Goal: Task Accomplishment & Management: Manage account settings

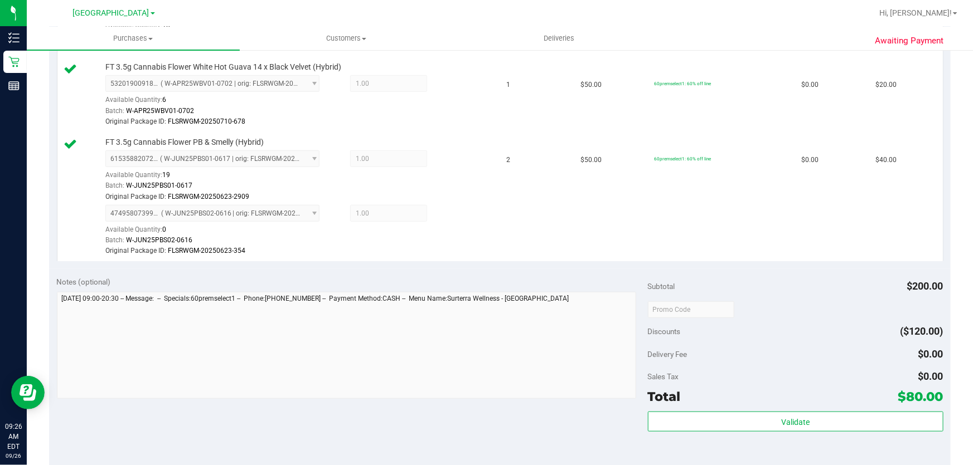
scroll to position [557, 0]
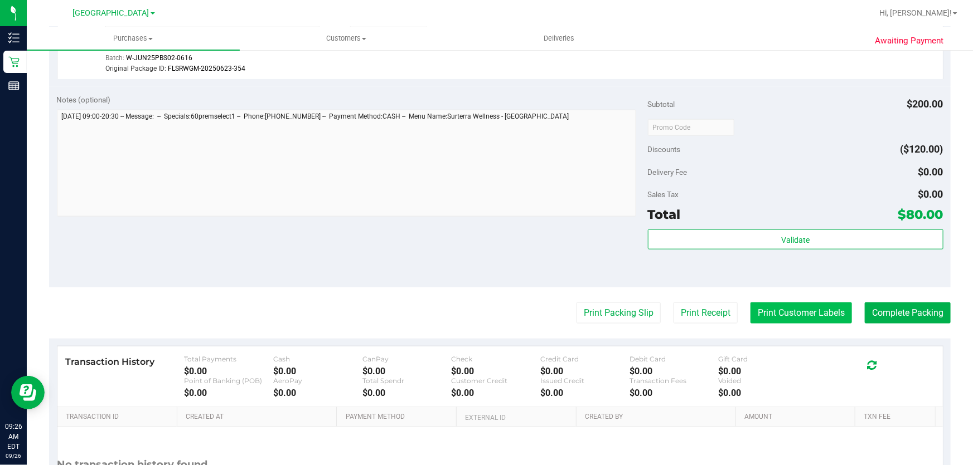
click at [792, 308] on button "Print Customer Labels" at bounding box center [800, 313] width 101 height 21
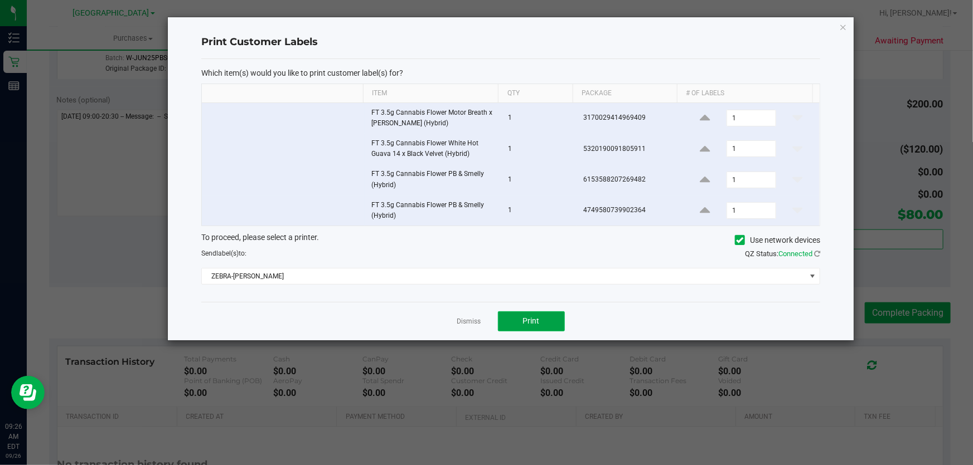
click at [543, 321] on button "Print" at bounding box center [531, 322] width 67 height 20
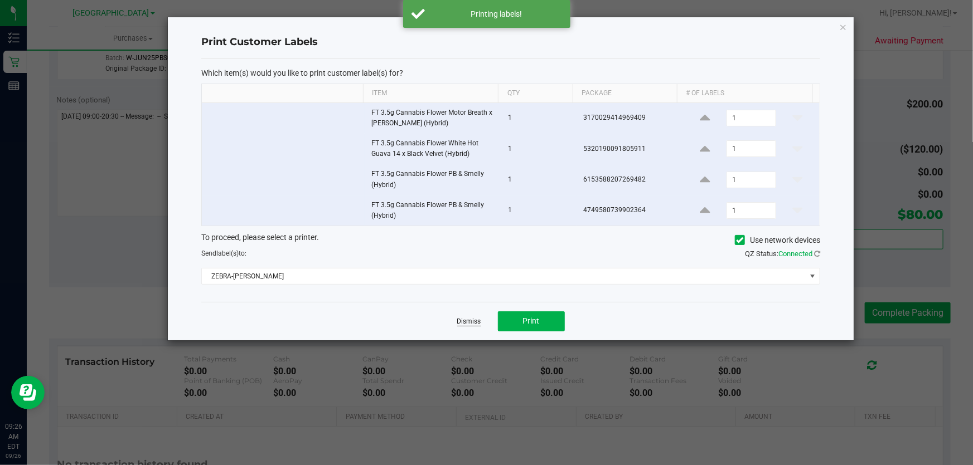
click at [460, 323] on link "Dismiss" at bounding box center [469, 321] width 24 height 9
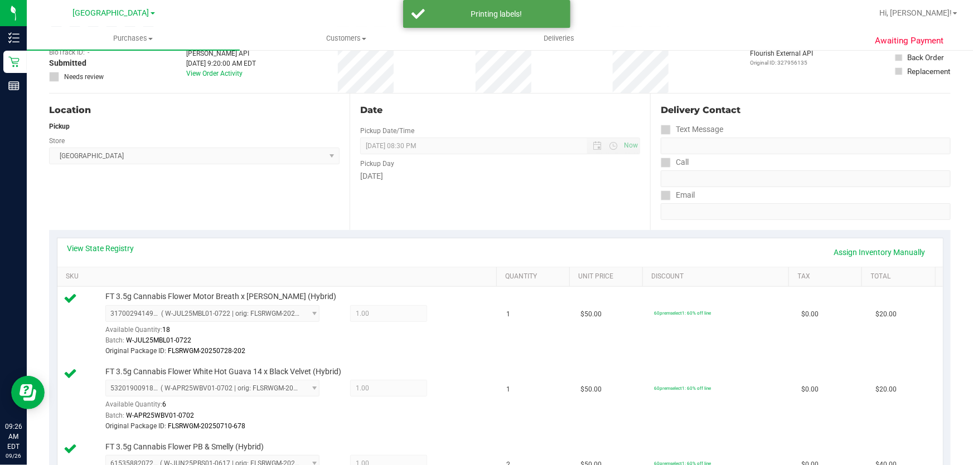
scroll to position [0, 0]
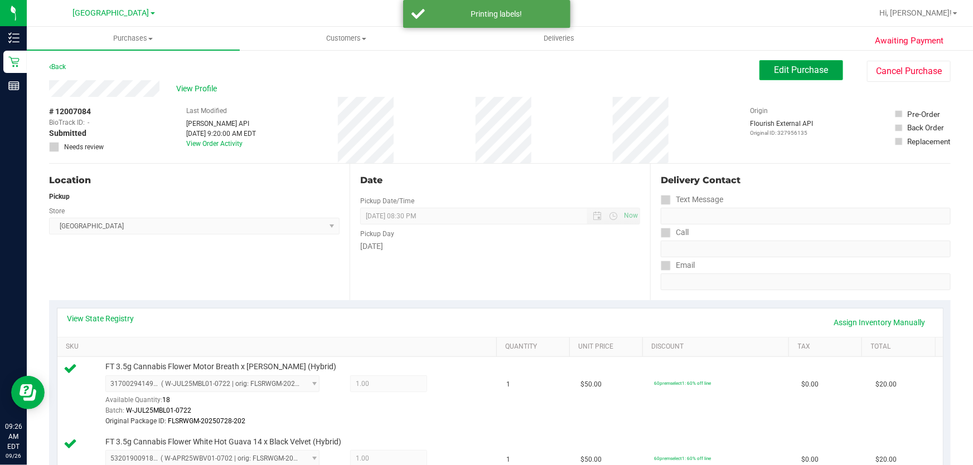
click at [776, 61] on button "Edit Purchase" at bounding box center [801, 70] width 84 height 20
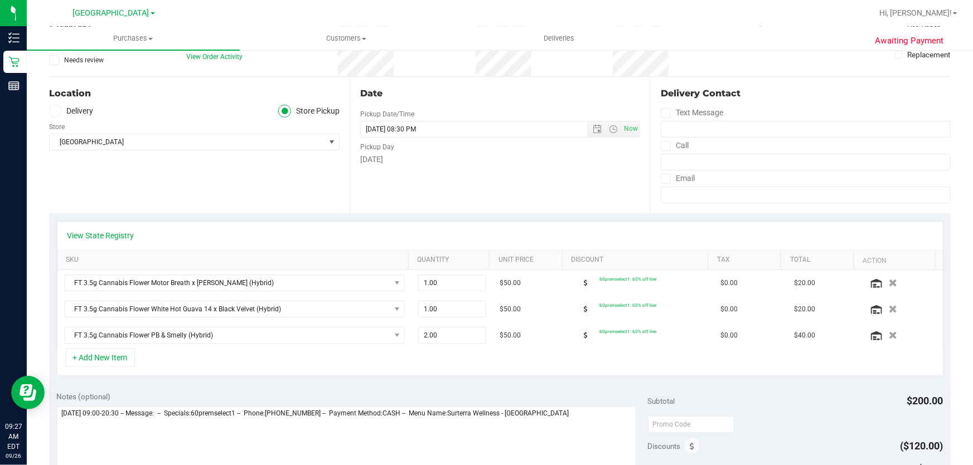
scroll to position [152, 0]
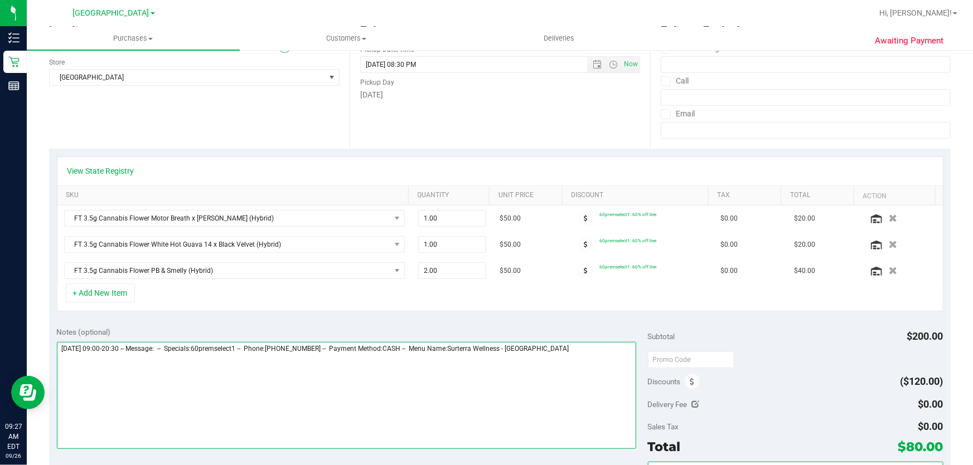
click at [587, 370] on textarea at bounding box center [347, 395] width 580 height 107
drag, startPoint x: 196, startPoint y: 362, endPoint x: 224, endPoint y: 365, distance: 28.0
click at [196, 362] on textarea at bounding box center [347, 395] width 580 height 107
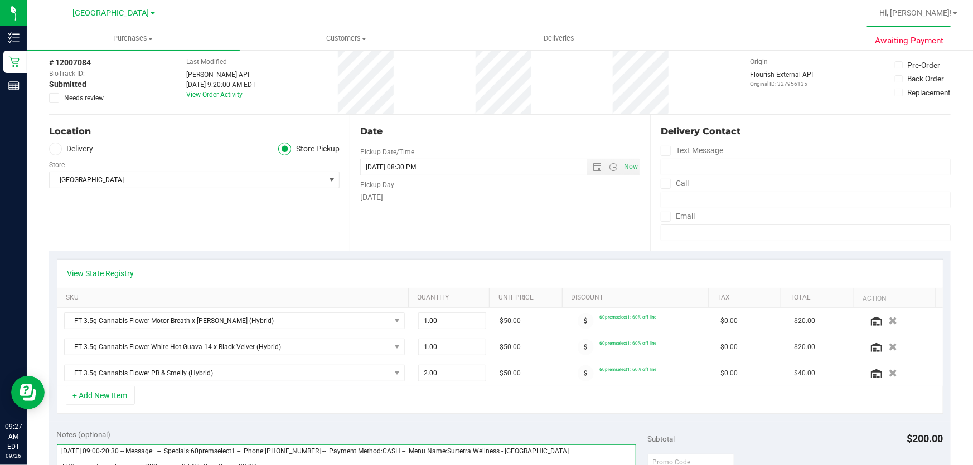
scroll to position [0, 0]
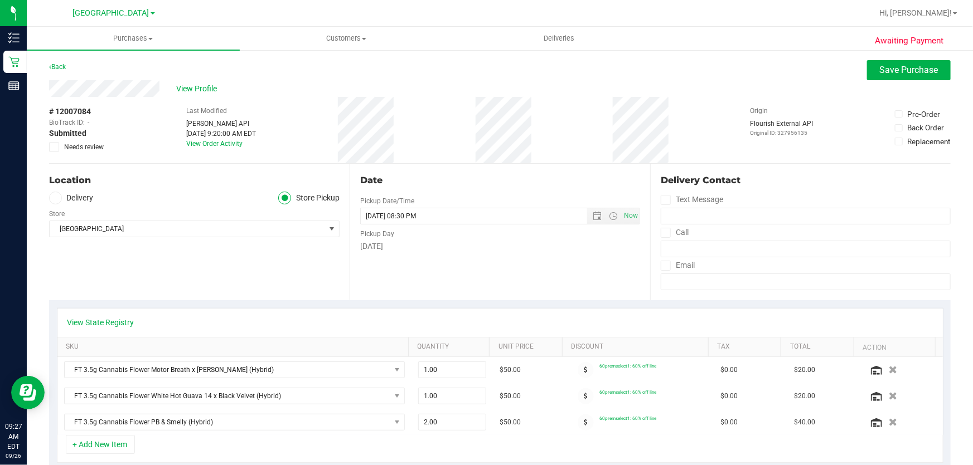
type textarea "[DATE] 09:00-20:30 -- Message: -- Specials:60premselect1 -- Phone:[PHONE_NUMBER…"
click at [55, 147] on icon at bounding box center [54, 147] width 7 height 0
click at [0, 0] on input "Needs review" at bounding box center [0, 0] width 0 height 0
click at [886, 70] on span "Save Purchase" at bounding box center [909, 70] width 59 height 11
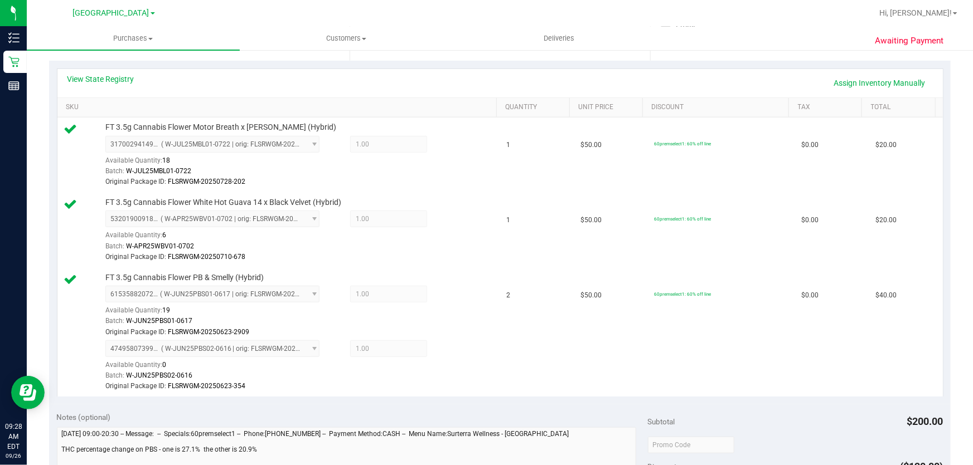
scroll to position [405, 0]
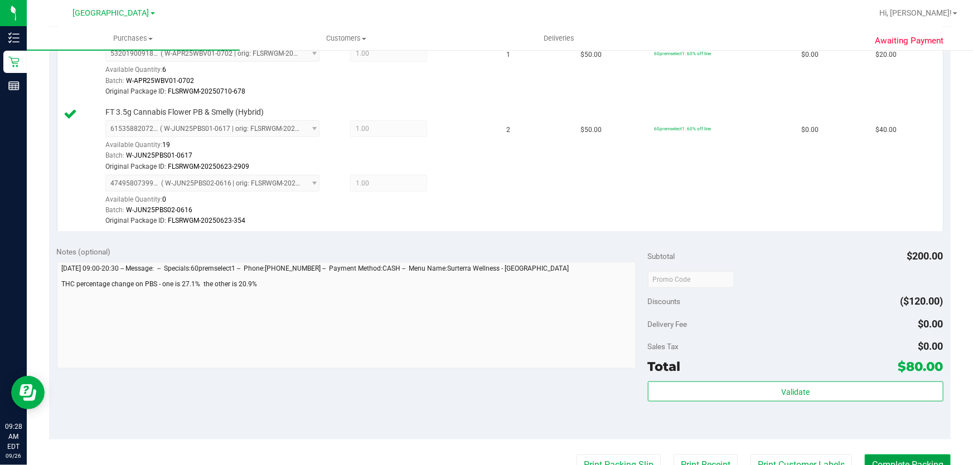
click at [899, 461] on button "Complete Packing" at bounding box center [908, 465] width 86 height 21
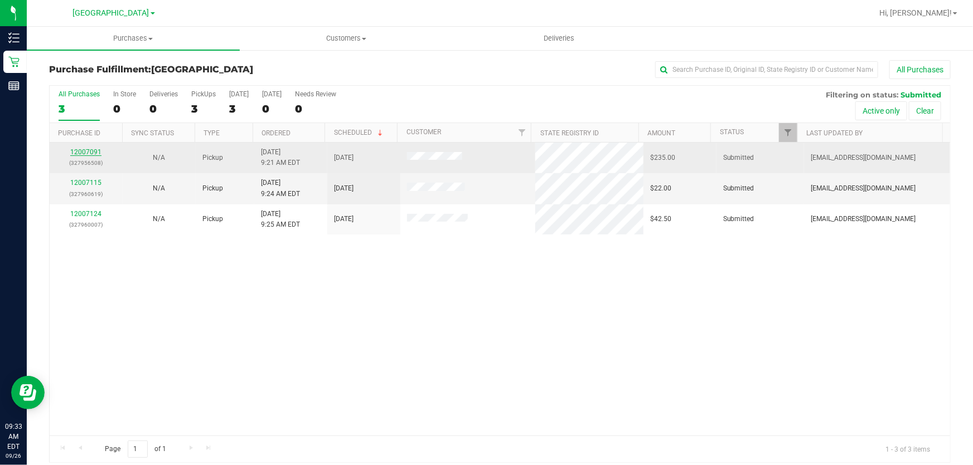
click at [92, 153] on link "12007091" at bounding box center [85, 152] width 31 height 8
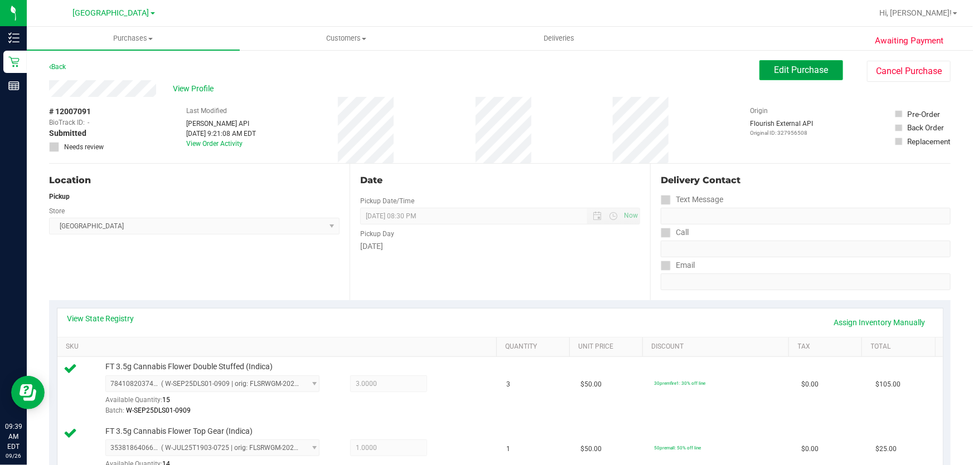
click at [806, 75] on button "Edit Purchase" at bounding box center [801, 70] width 84 height 20
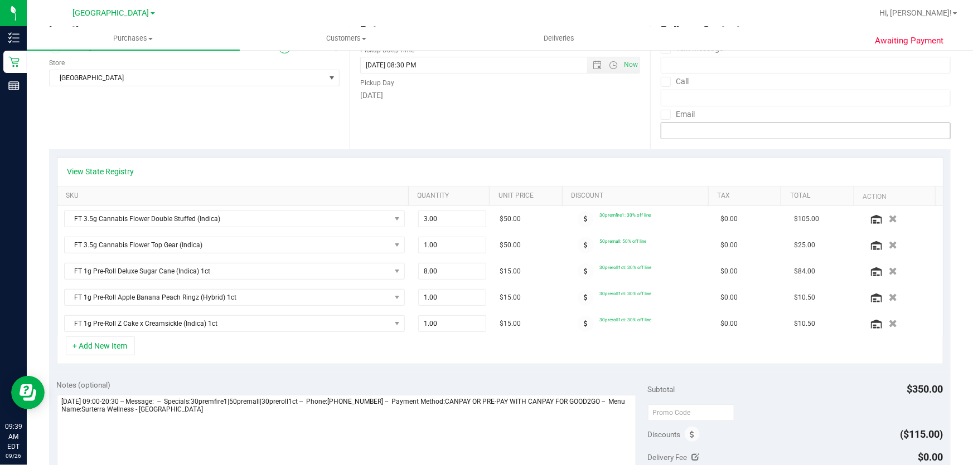
scroll to position [152, 0]
click at [888, 268] on icon "button" at bounding box center [892, 271] width 9 height 8
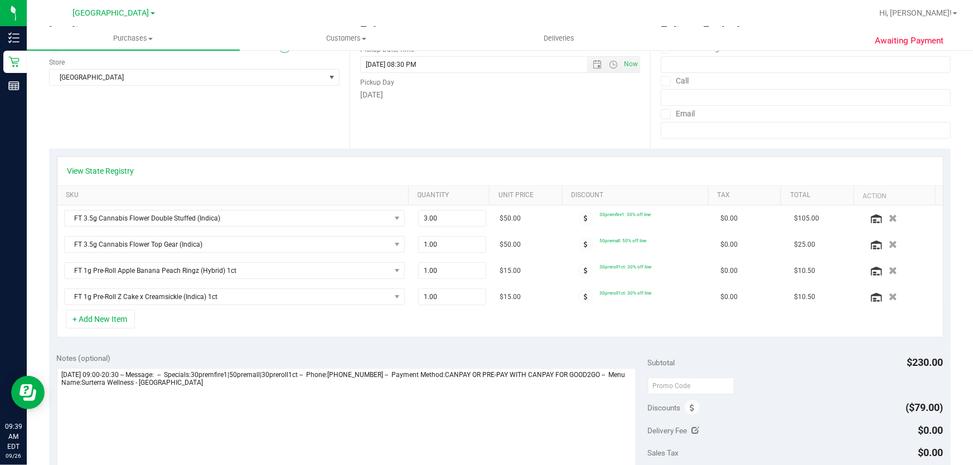
click at [889, 268] on icon "button" at bounding box center [893, 271] width 8 height 8
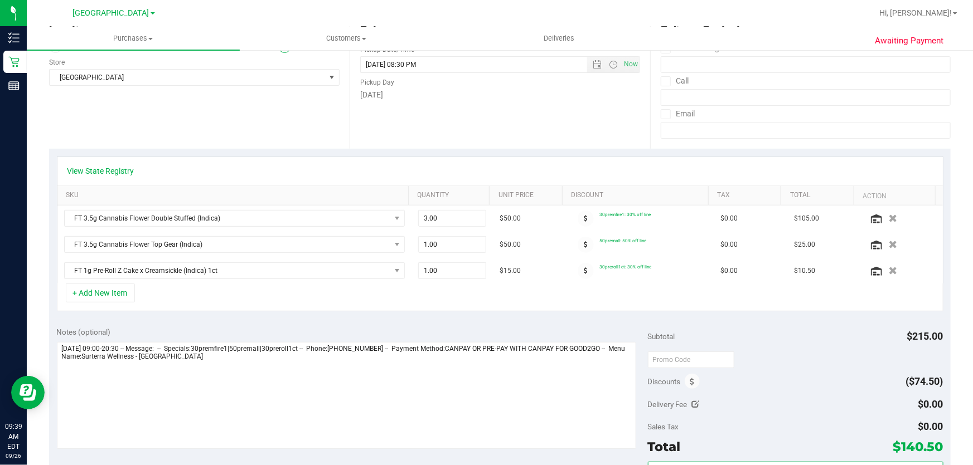
click at [889, 267] on icon "button" at bounding box center [893, 271] width 8 height 8
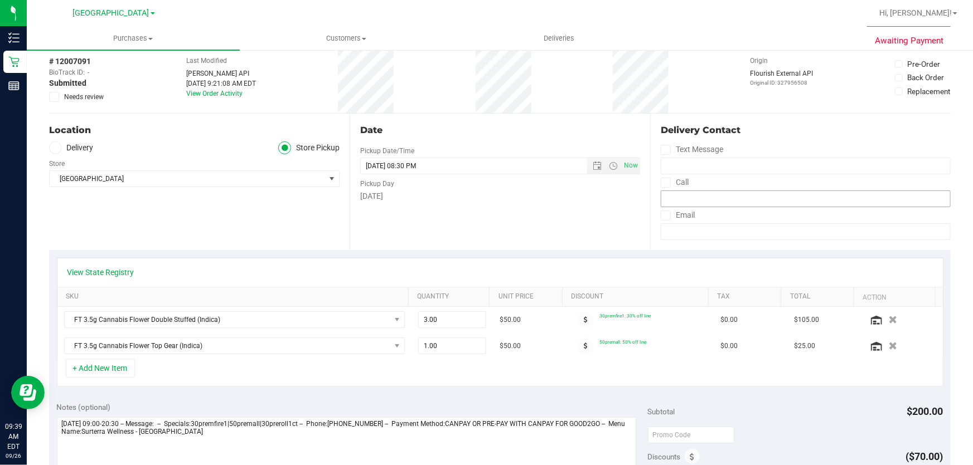
scroll to position [0, 0]
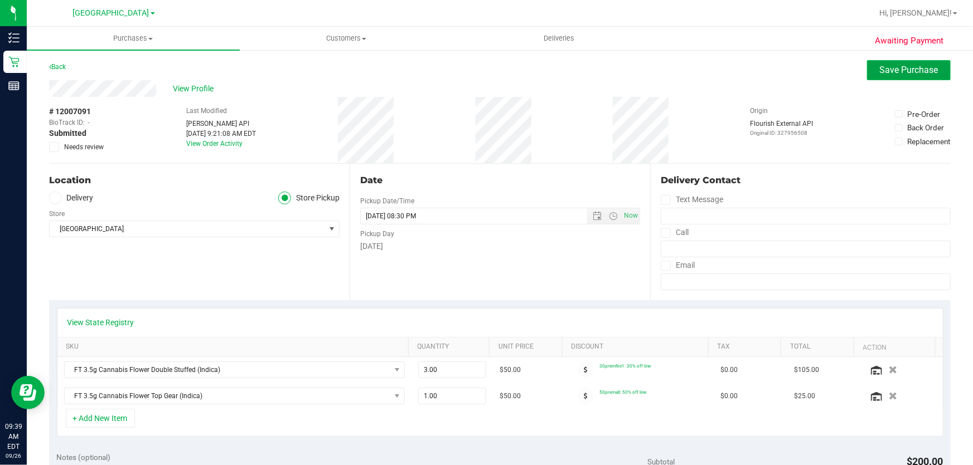
click at [884, 70] on span "Save Purchase" at bounding box center [909, 70] width 59 height 11
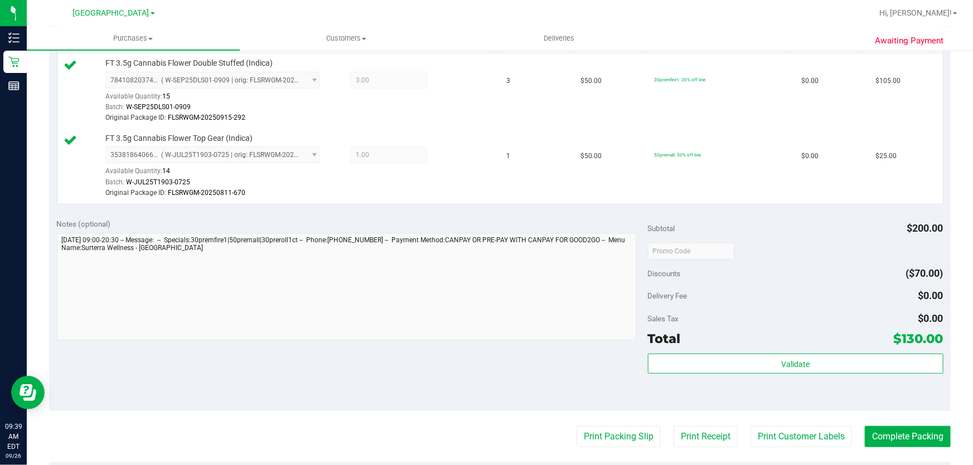
scroll to position [456, 0]
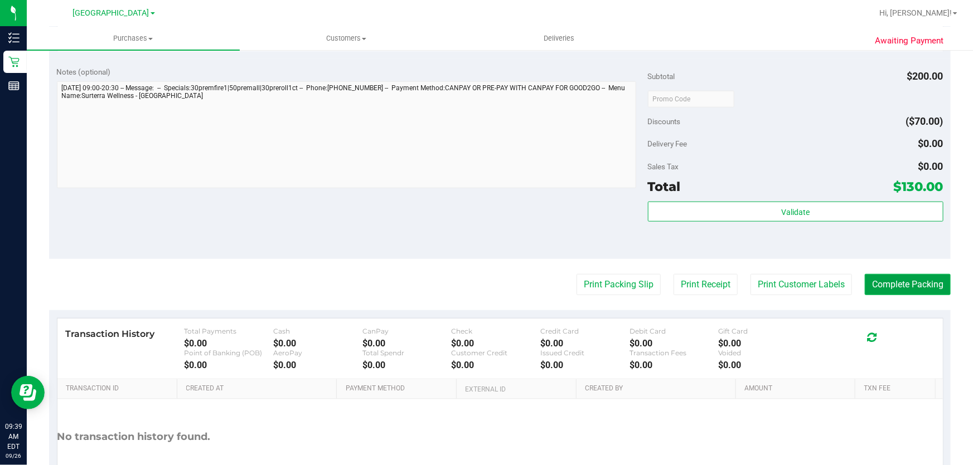
click at [881, 283] on button "Complete Packing" at bounding box center [908, 284] width 86 height 21
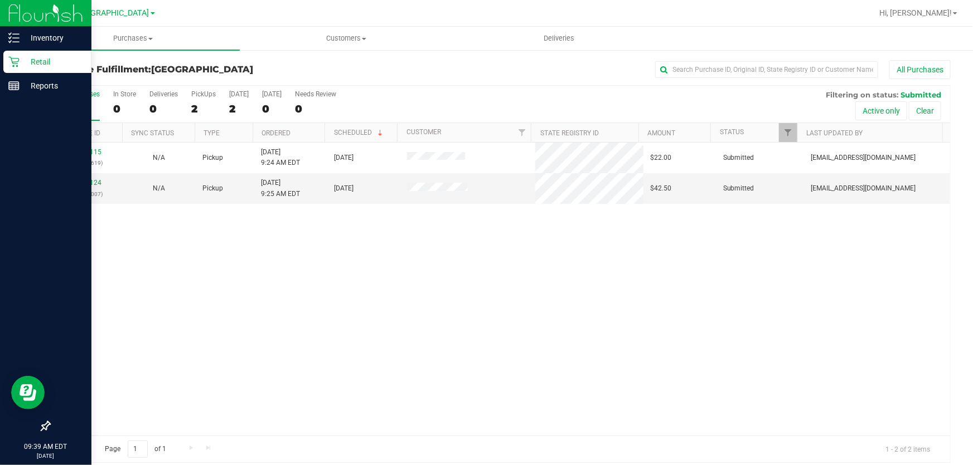
click at [27, 54] on div "Retail" at bounding box center [47, 62] width 88 height 22
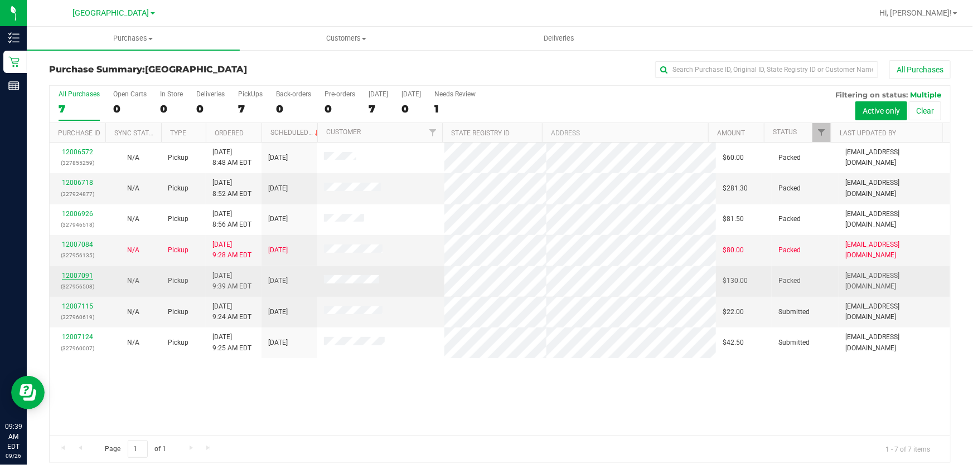
click at [88, 275] on link "12007091" at bounding box center [77, 276] width 31 height 8
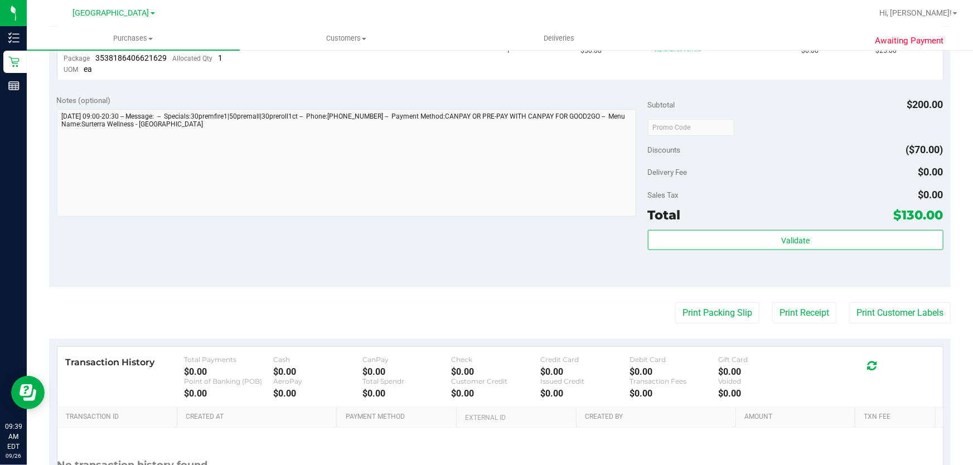
scroll to position [493, 0]
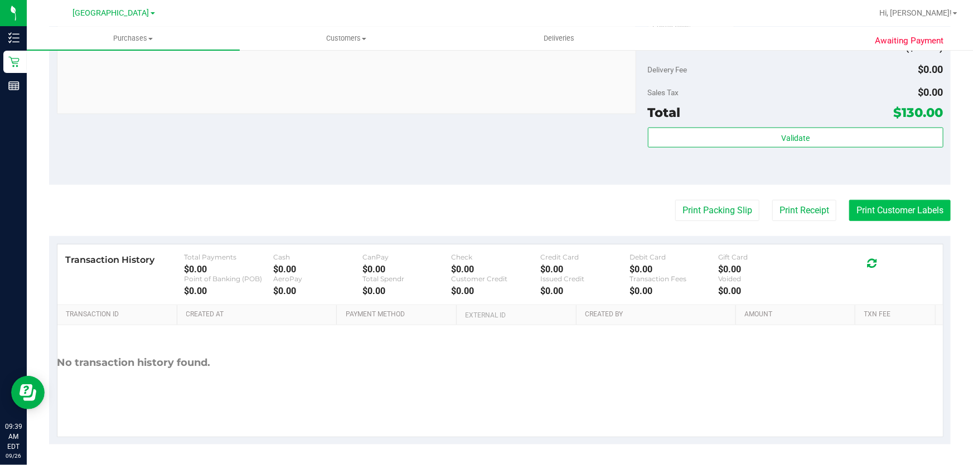
click at [895, 213] on button "Print Customer Labels" at bounding box center [899, 210] width 101 height 21
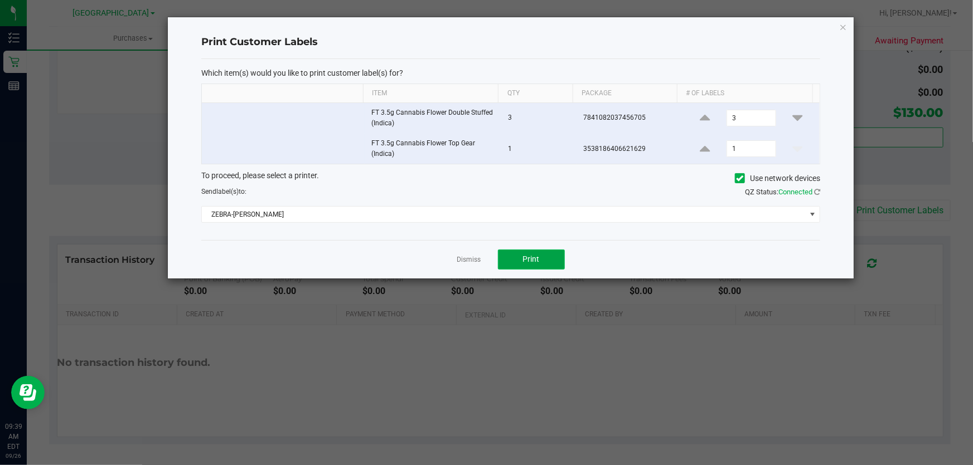
click at [525, 258] on span "Print" at bounding box center [531, 259] width 17 height 9
click at [475, 257] on link "Dismiss" at bounding box center [469, 259] width 24 height 9
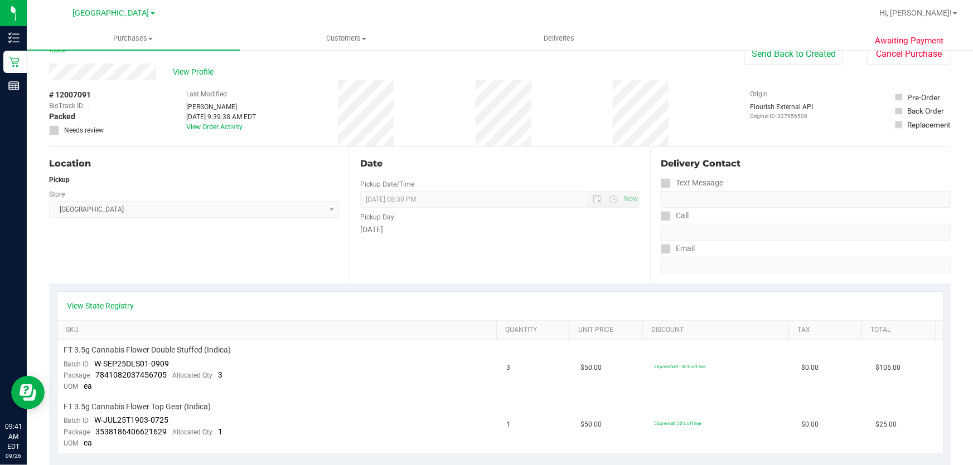
scroll to position [0, 0]
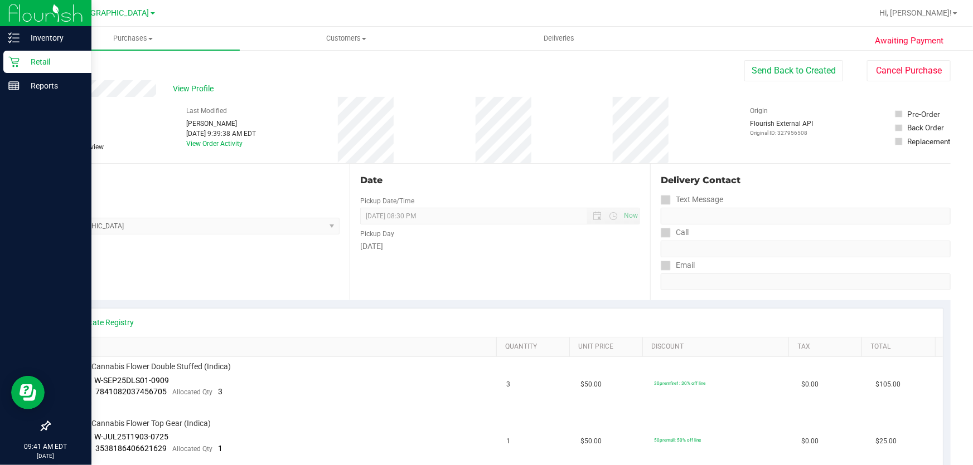
click at [16, 62] on icon at bounding box center [13, 61] width 11 height 11
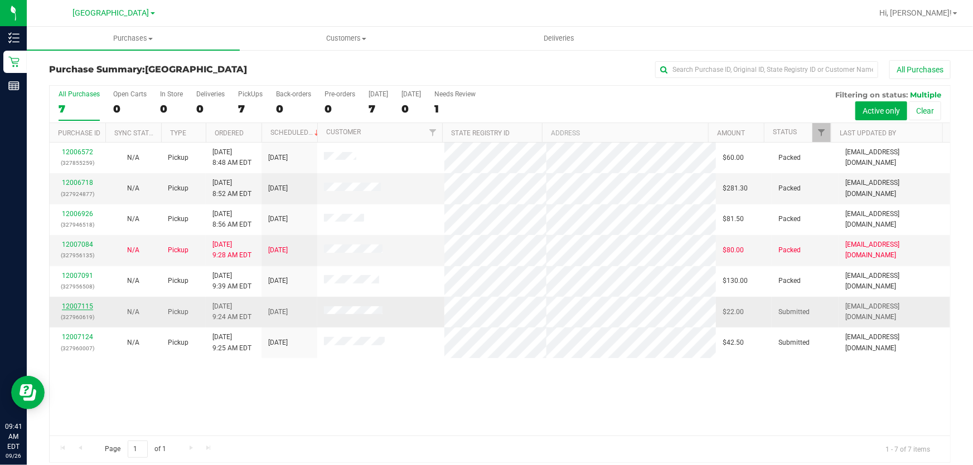
click at [75, 308] on link "12007115" at bounding box center [77, 307] width 31 height 8
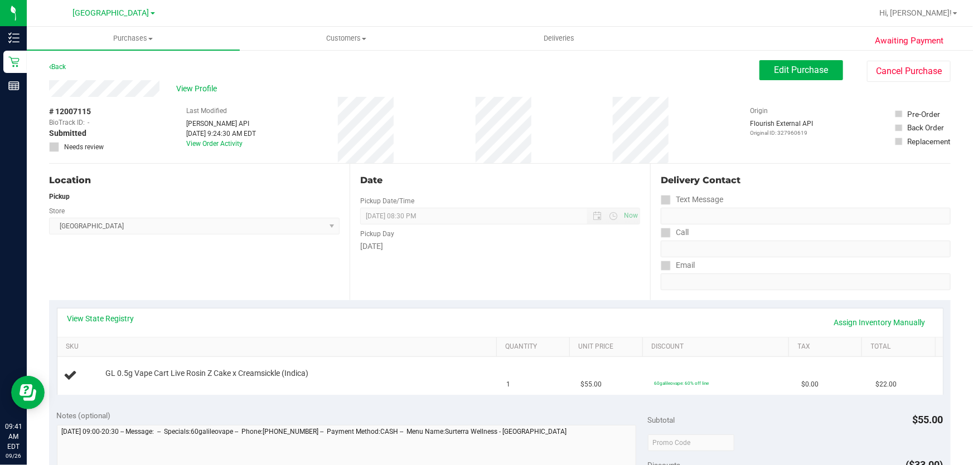
click at [891, 57] on div "Awaiting Payment Back Edit Purchase Cancel Purchase View Profile # 12007115 Bio…" at bounding box center [500, 467] width 946 height 836
click at [894, 78] on button "Cancel Purchase" at bounding box center [909, 71] width 84 height 21
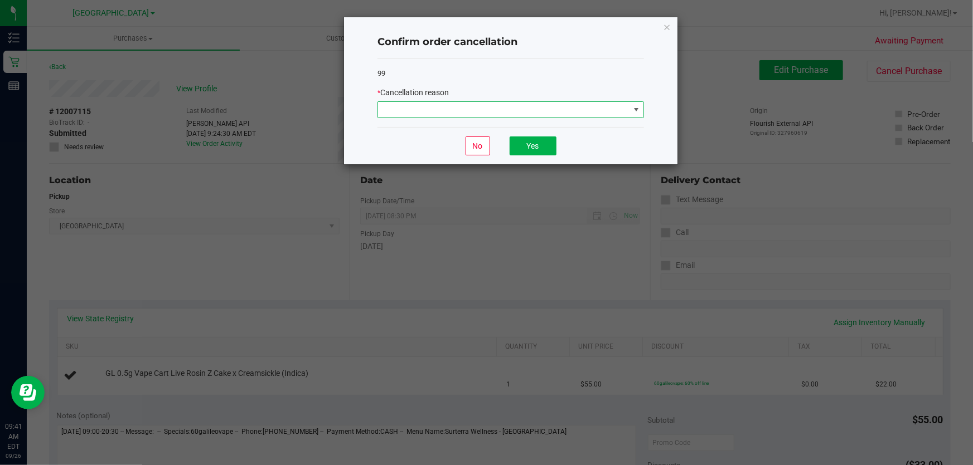
click at [594, 109] on span at bounding box center [503, 110] width 251 height 16
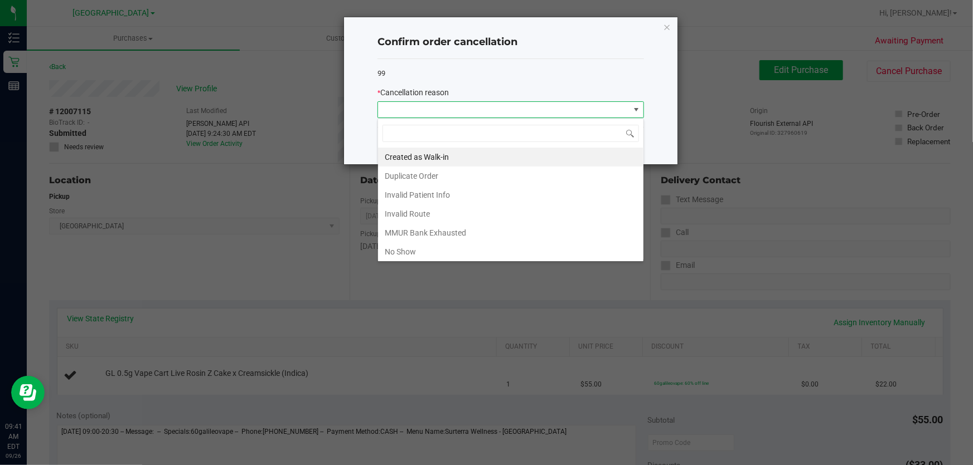
scroll to position [17, 266]
click at [424, 178] on li "Duplicate Order" at bounding box center [510, 176] width 265 height 19
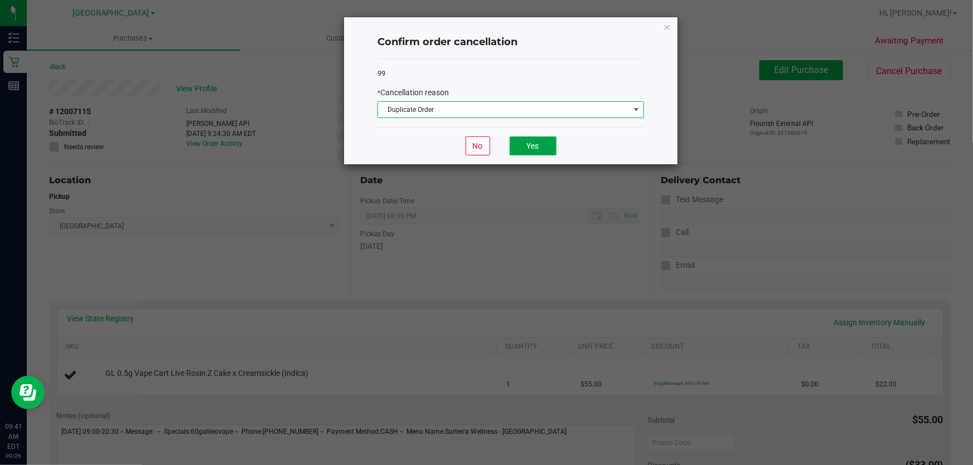
click at [535, 143] on button "Yes" at bounding box center [532, 146] width 47 height 19
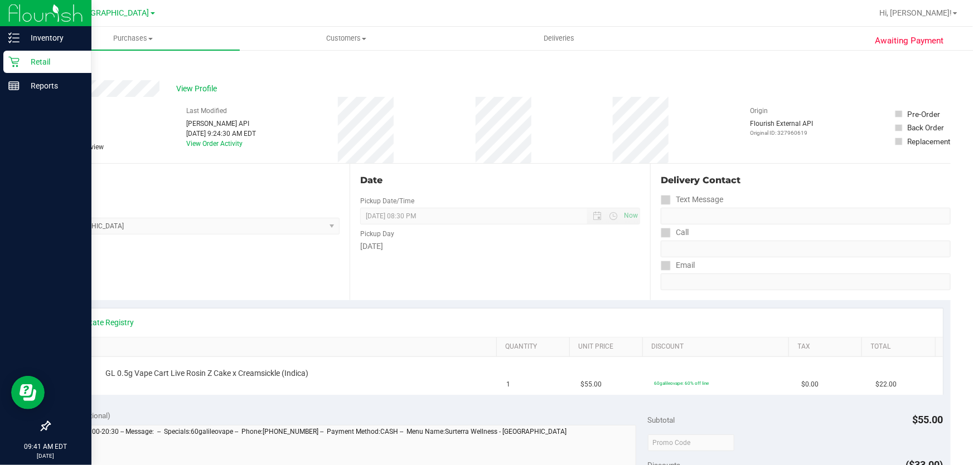
click at [18, 59] on icon at bounding box center [13, 61] width 11 height 11
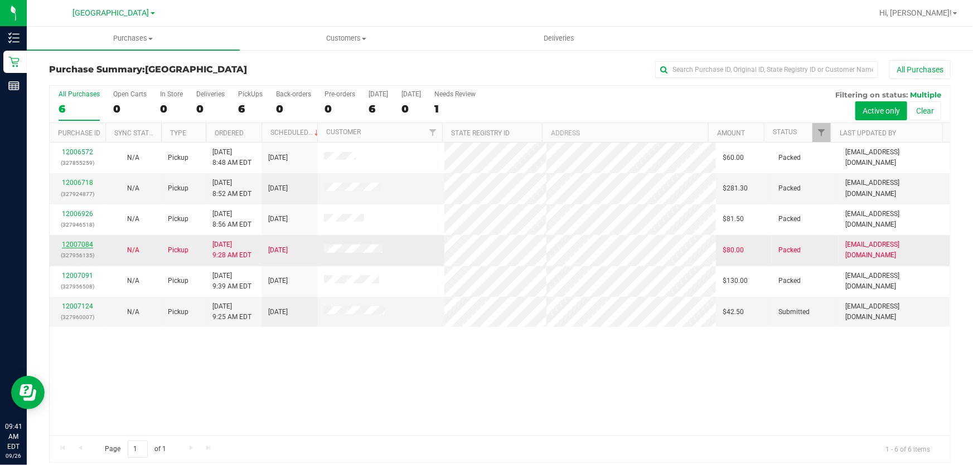
click at [79, 245] on link "12007084" at bounding box center [77, 245] width 31 height 8
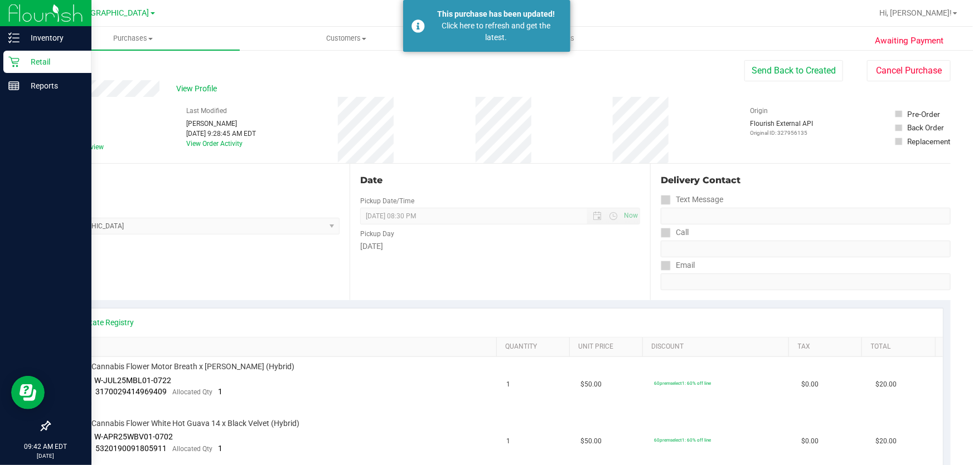
click at [22, 63] on p "Retail" at bounding box center [53, 61] width 67 height 13
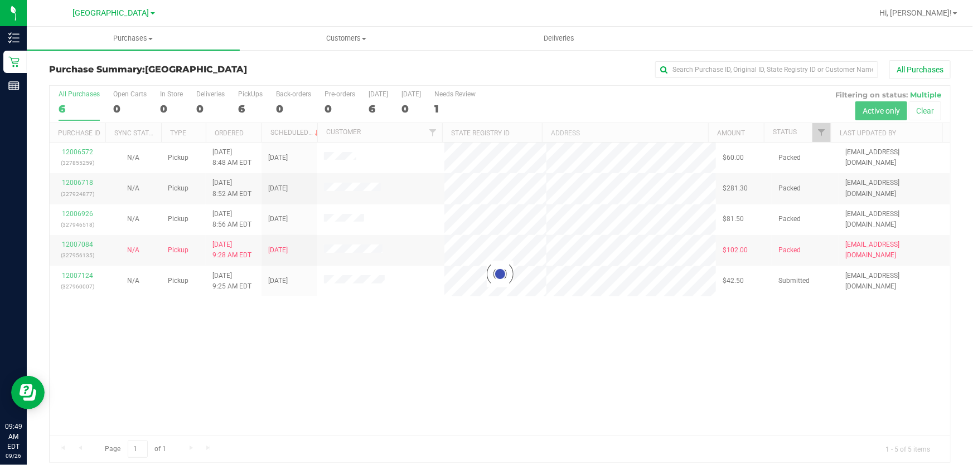
click at [406, 346] on div at bounding box center [500, 274] width 900 height 377
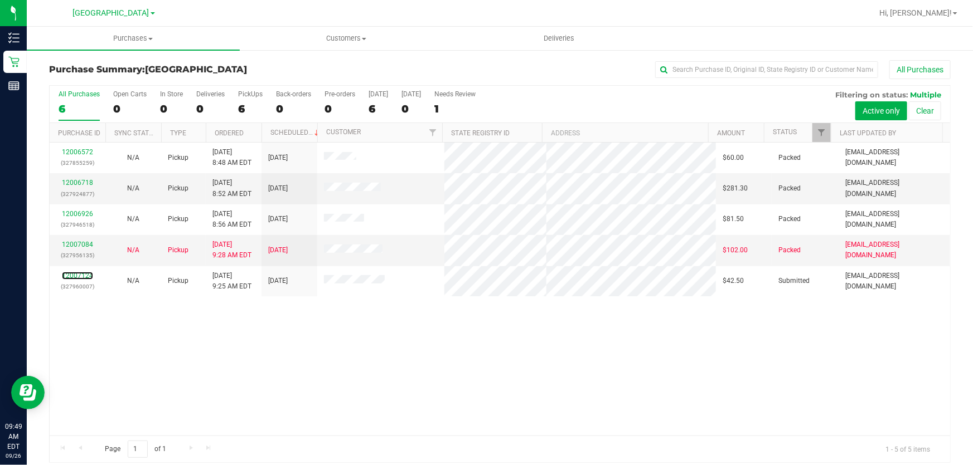
click at [77, 276] on link "12007124" at bounding box center [77, 276] width 31 height 8
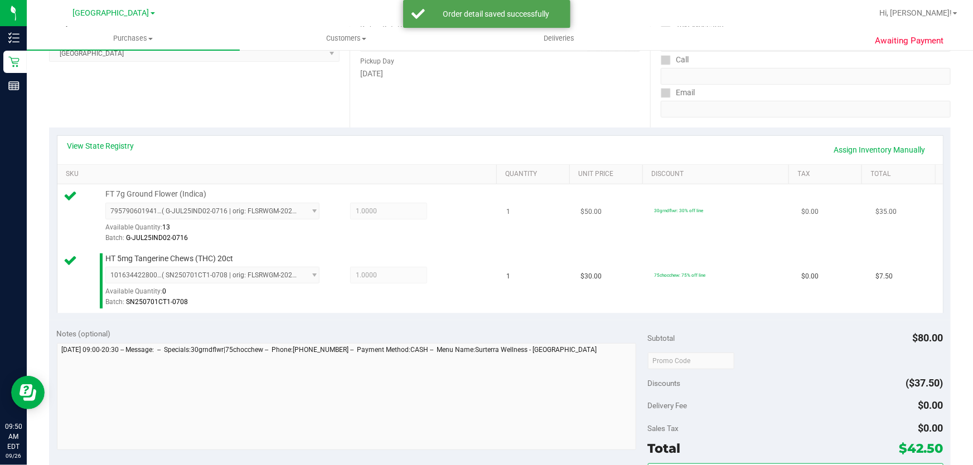
scroll to position [355, 0]
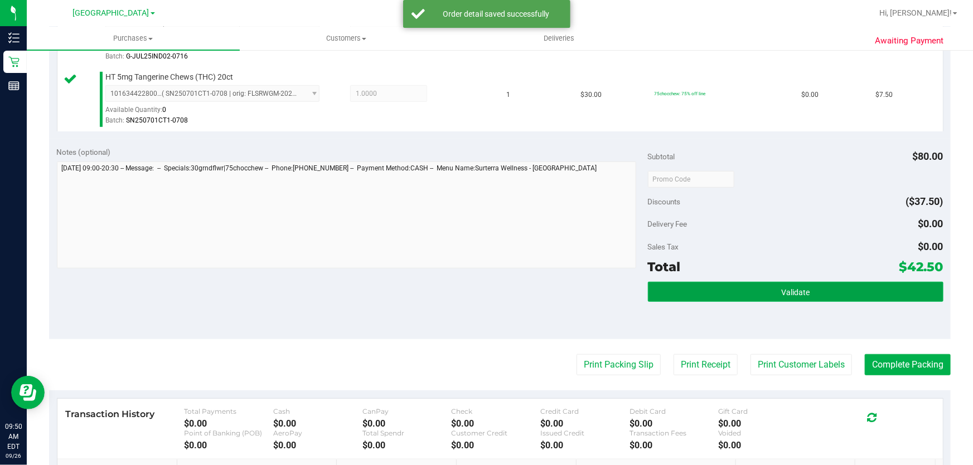
click at [748, 287] on button "Validate" at bounding box center [795, 292] width 295 height 20
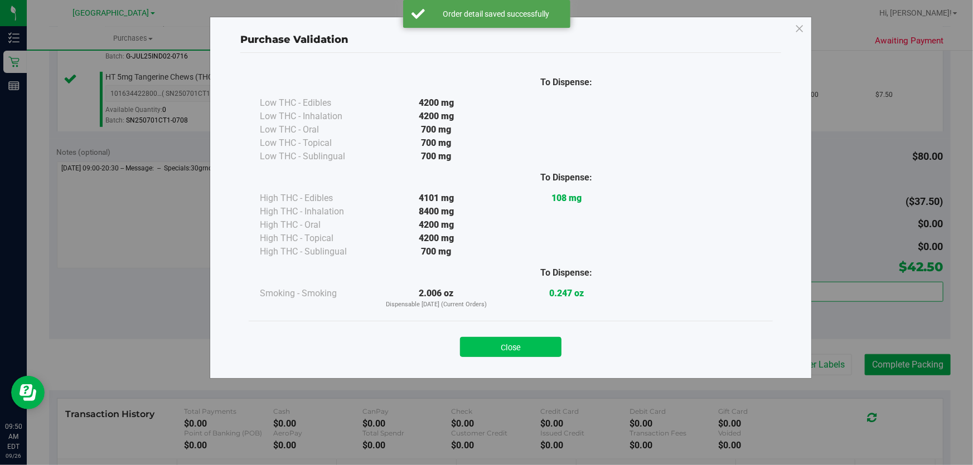
click at [532, 351] on button "Close" at bounding box center [510, 347] width 101 height 20
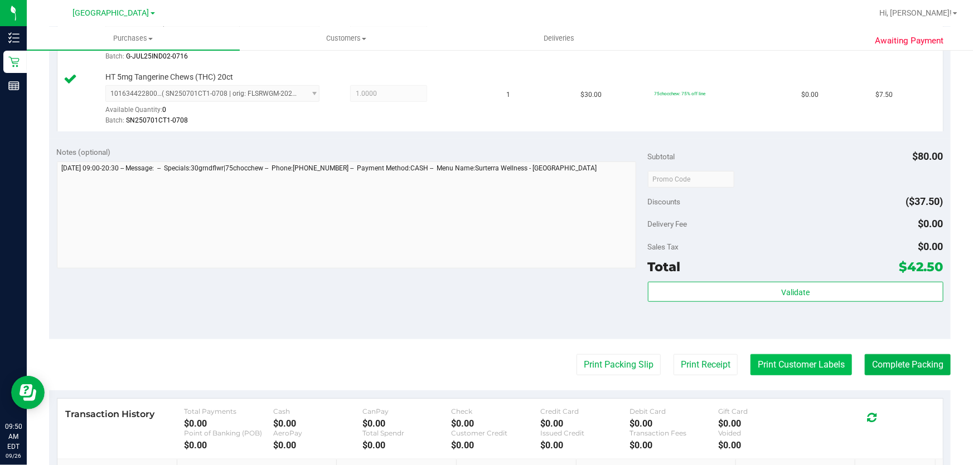
click at [790, 362] on button "Print Customer Labels" at bounding box center [800, 365] width 101 height 21
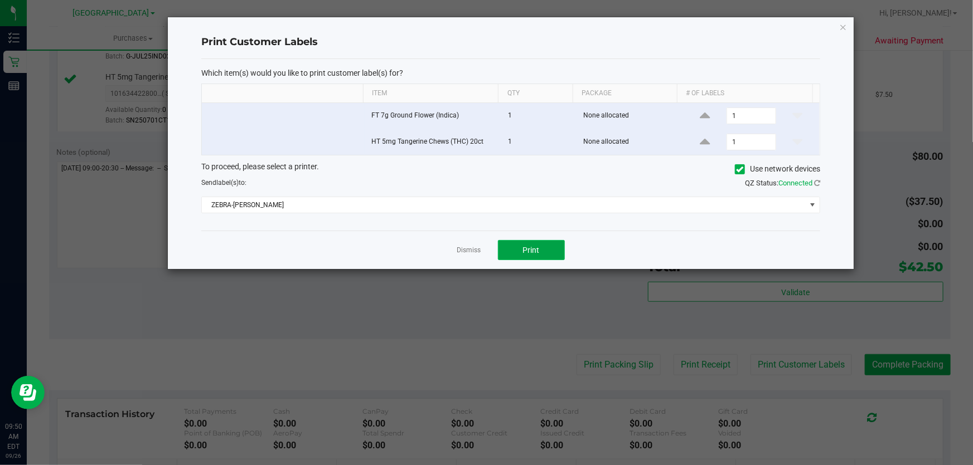
click at [523, 254] on span "Print" at bounding box center [531, 250] width 17 height 9
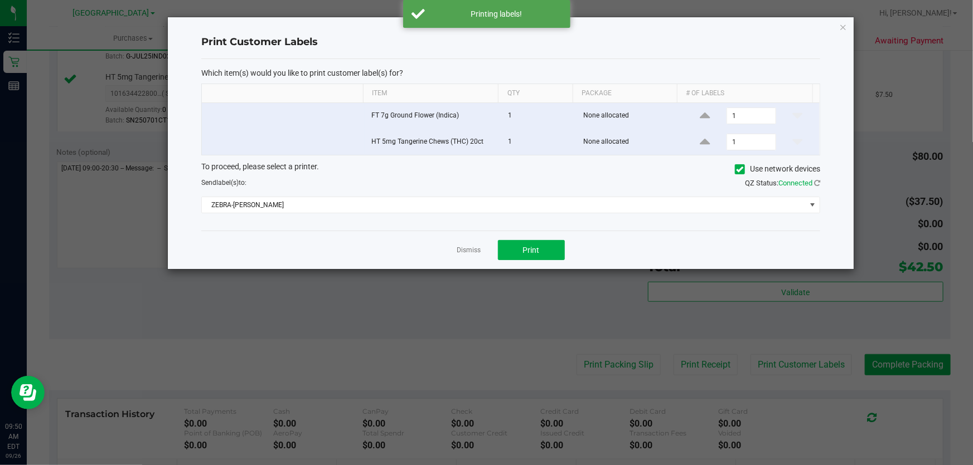
drag, startPoint x: 466, startPoint y: 253, endPoint x: 799, endPoint y: 319, distance: 339.3
click at [470, 254] on link "Dismiss" at bounding box center [469, 250] width 24 height 9
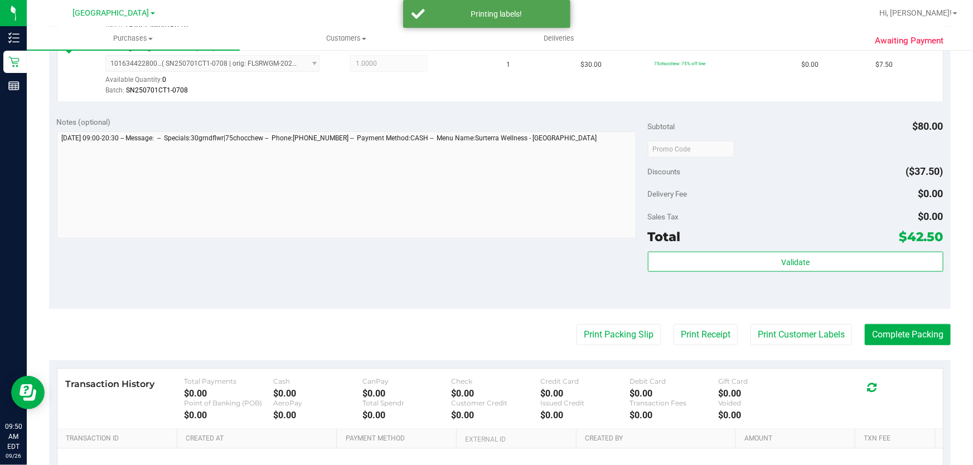
scroll to position [405, 0]
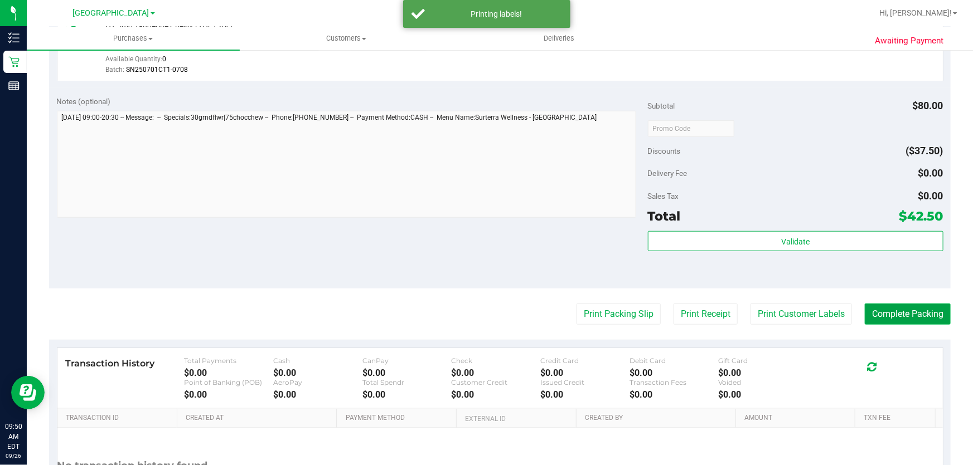
click at [899, 319] on button "Complete Packing" at bounding box center [908, 314] width 86 height 21
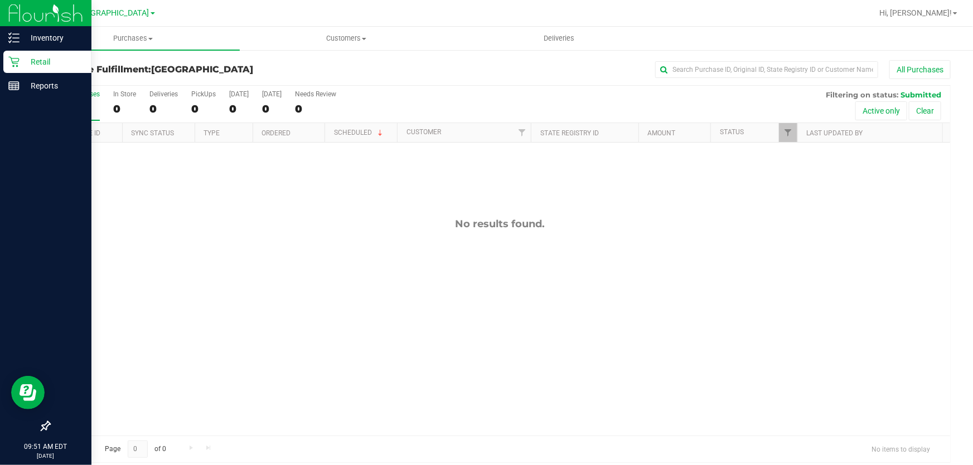
click at [20, 60] on p "Retail" at bounding box center [53, 61] width 67 height 13
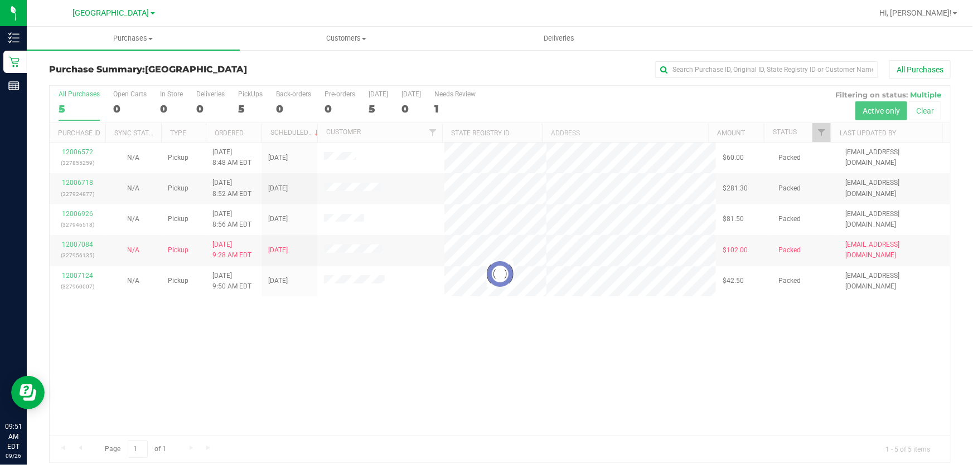
click at [631, 377] on div at bounding box center [500, 274] width 900 height 377
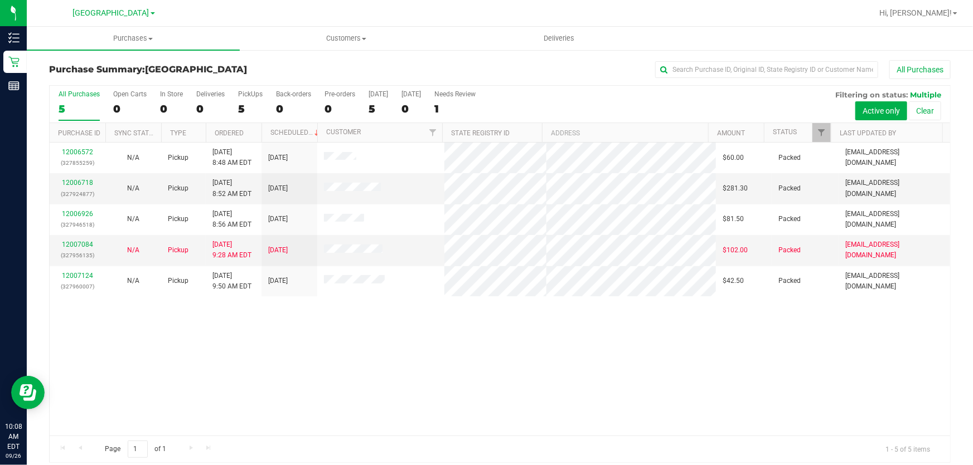
click at [322, 357] on div "12006572 (327855259) N/A Pickup [DATE] 8:48 AM EDT 9/26/2025 $60.00 Packed [EMA…" at bounding box center [500, 289] width 900 height 293
click at [82, 183] on link "12006718" at bounding box center [77, 183] width 31 height 8
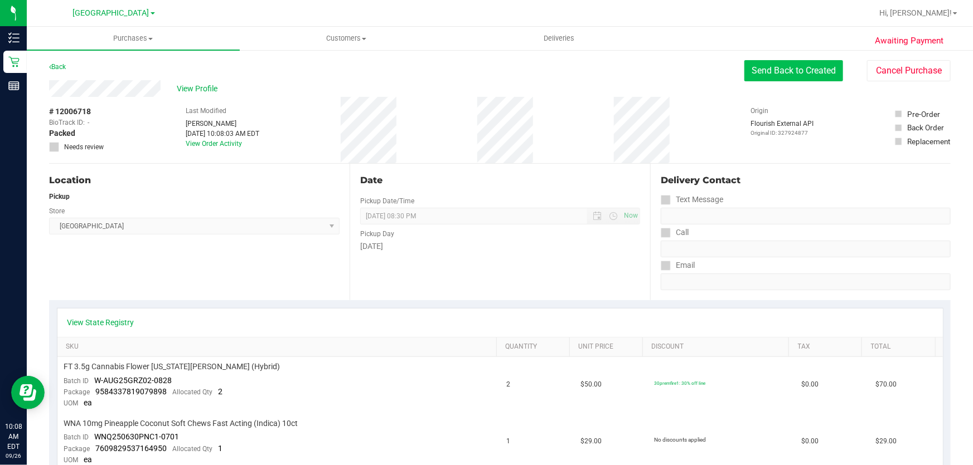
click at [758, 71] on button "Send Back to Created" at bounding box center [793, 70] width 99 height 21
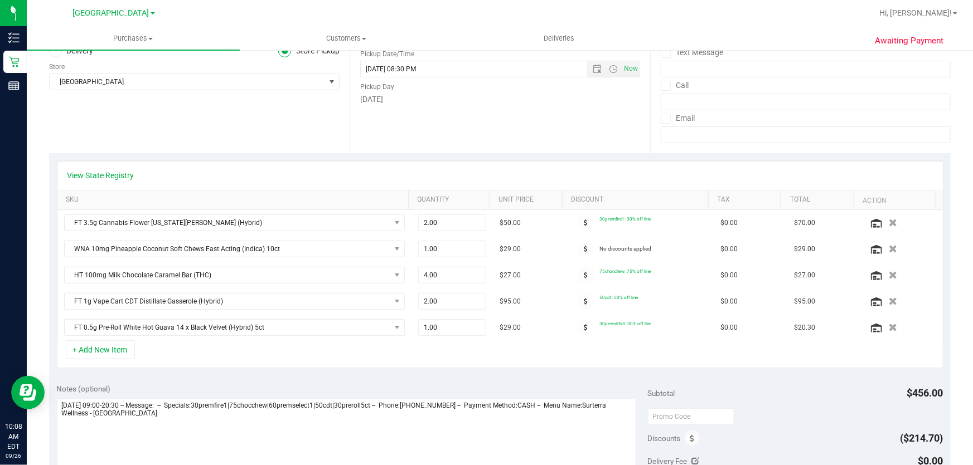
scroll to position [152, 0]
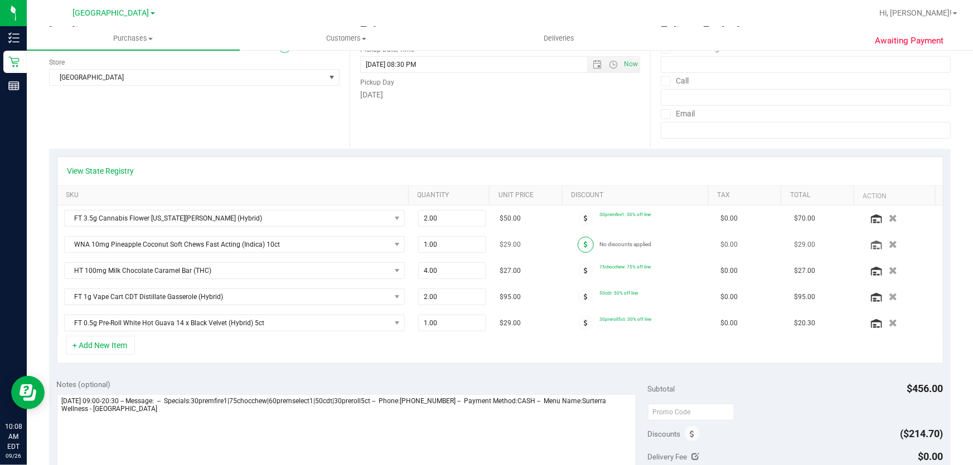
click at [584, 241] on icon at bounding box center [586, 244] width 4 height 7
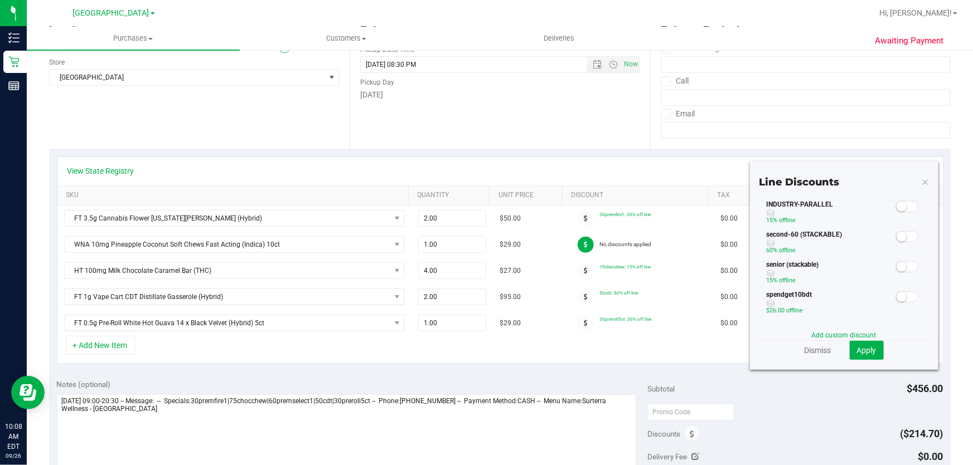
click at [900, 269] on span at bounding box center [907, 266] width 22 height 11
click at [858, 350] on span "Apply" at bounding box center [867, 350] width 20 height 9
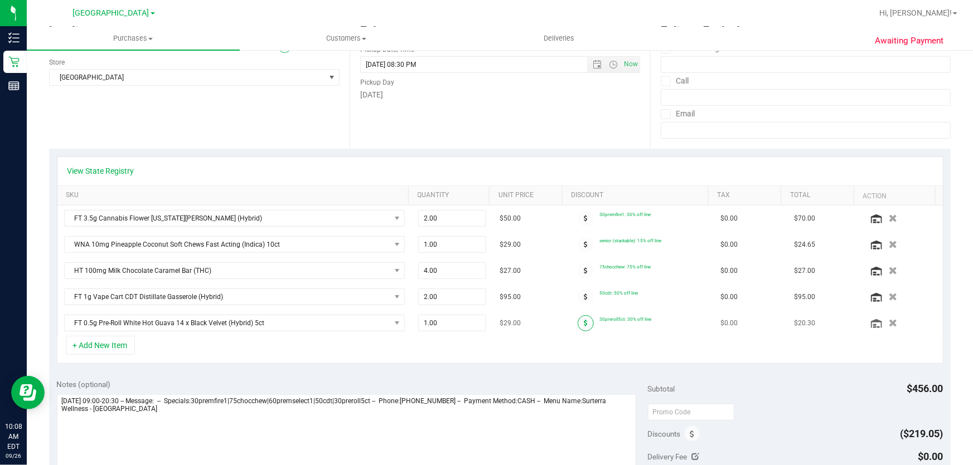
click at [577, 319] on span at bounding box center [585, 323] width 16 height 16
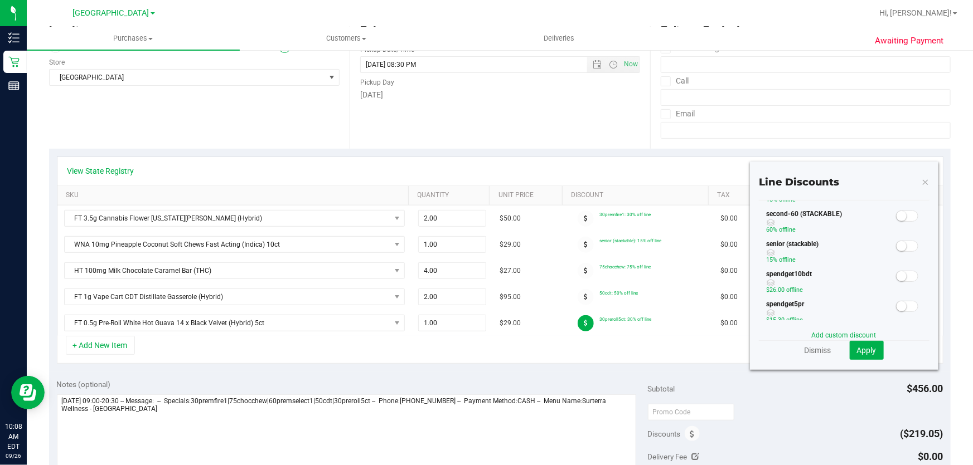
scroll to position [253, 0]
click at [904, 251] on span at bounding box center [907, 255] width 22 height 11
click at [863, 352] on span "Apply" at bounding box center [867, 350] width 20 height 9
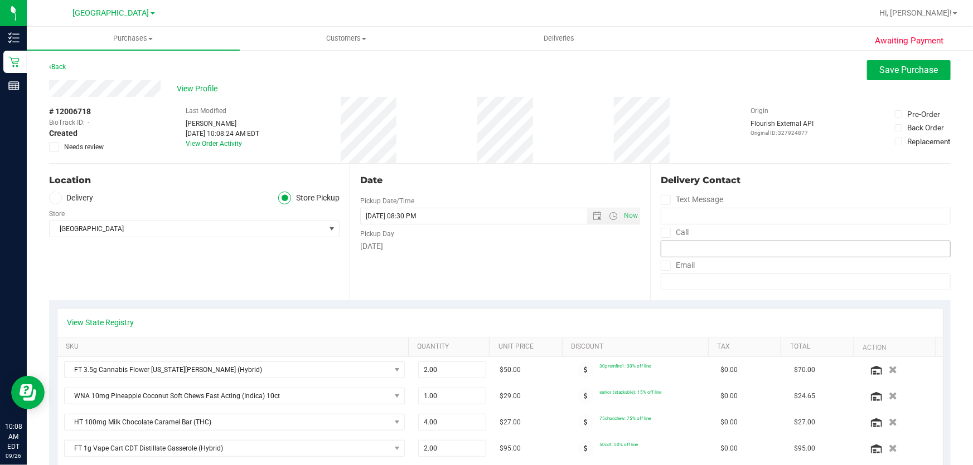
scroll to position [0, 0]
click at [885, 76] on button "Save Purchase" at bounding box center [909, 70] width 84 height 20
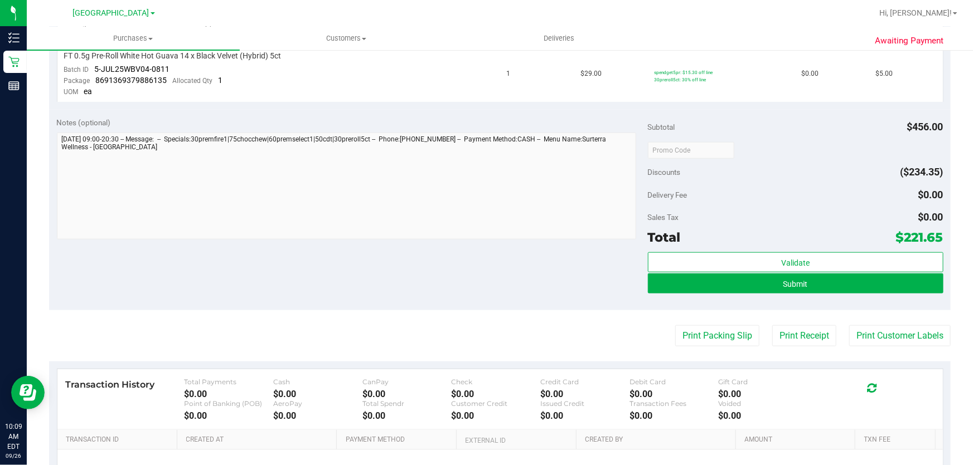
scroll to position [663, 0]
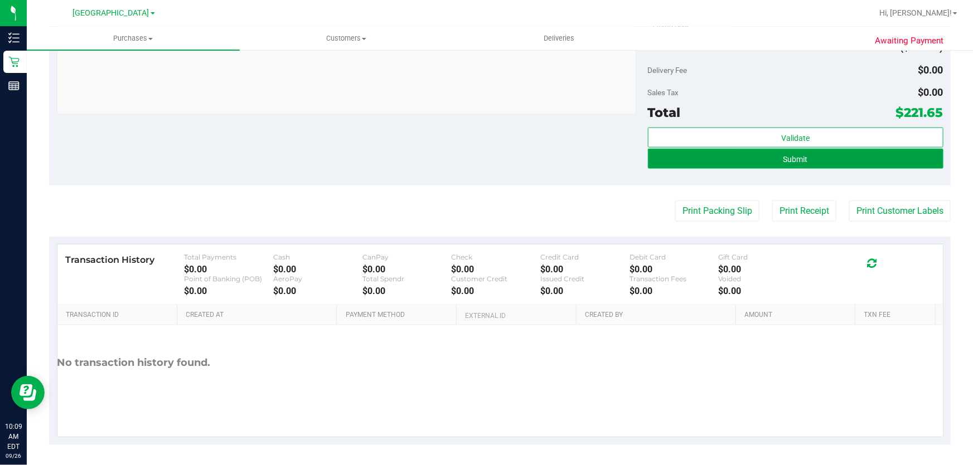
click at [764, 152] on button "Submit" at bounding box center [795, 159] width 295 height 20
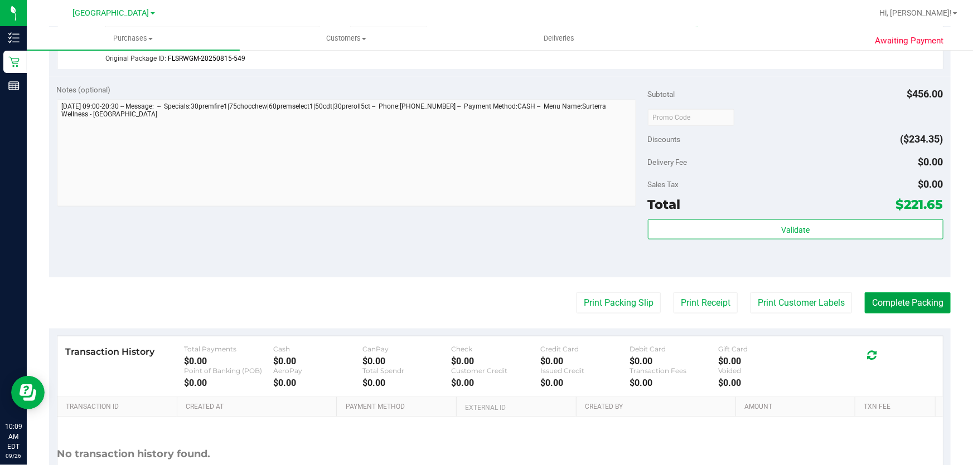
click at [895, 298] on button "Complete Packing" at bounding box center [908, 303] width 86 height 21
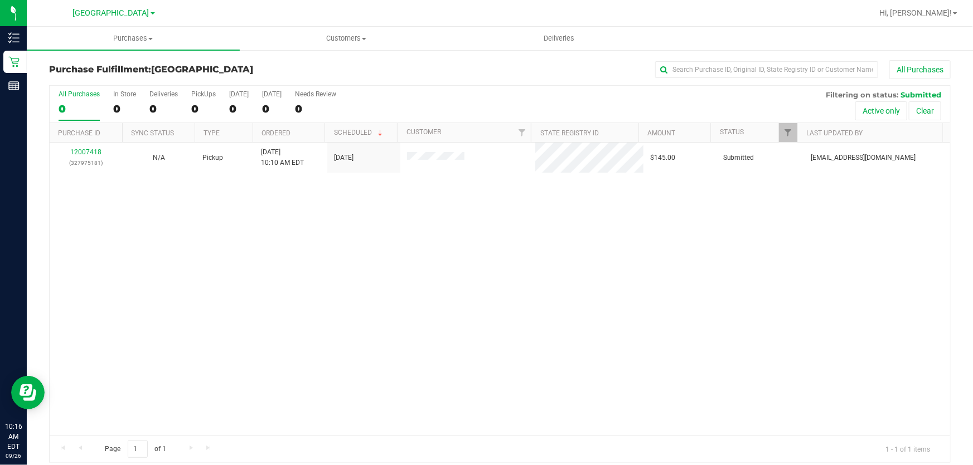
click at [221, 241] on div "12007418 (327975181) N/A Pickup [DATE] 10:10 AM EDT 9/26/2025 $145.00 Submitted…" at bounding box center [500, 289] width 900 height 293
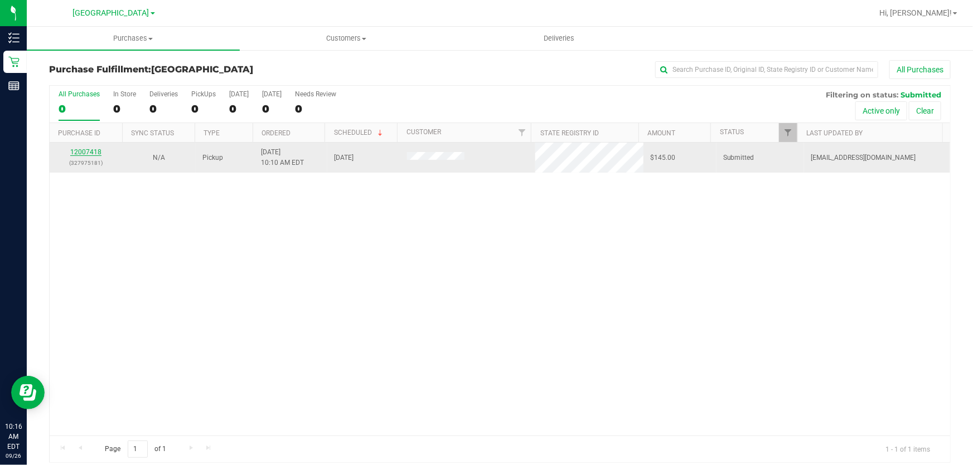
click at [95, 151] on link "12007418" at bounding box center [85, 152] width 31 height 8
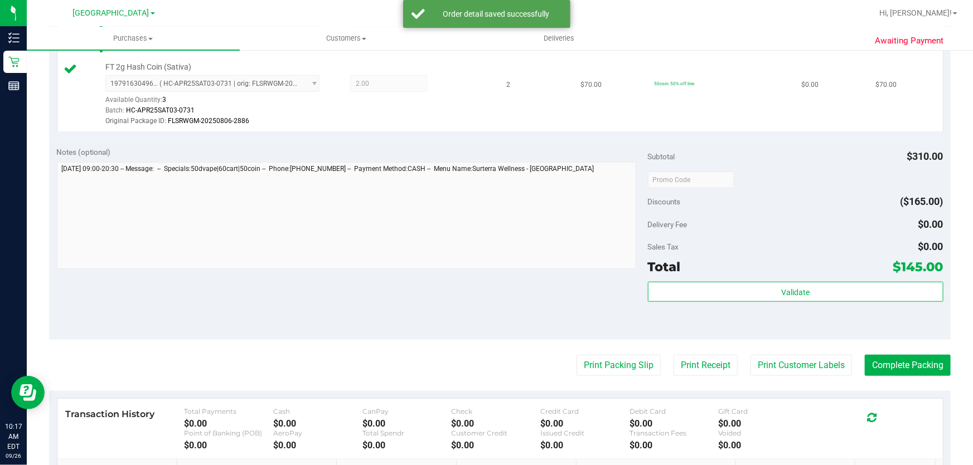
scroll to position [584, 0]
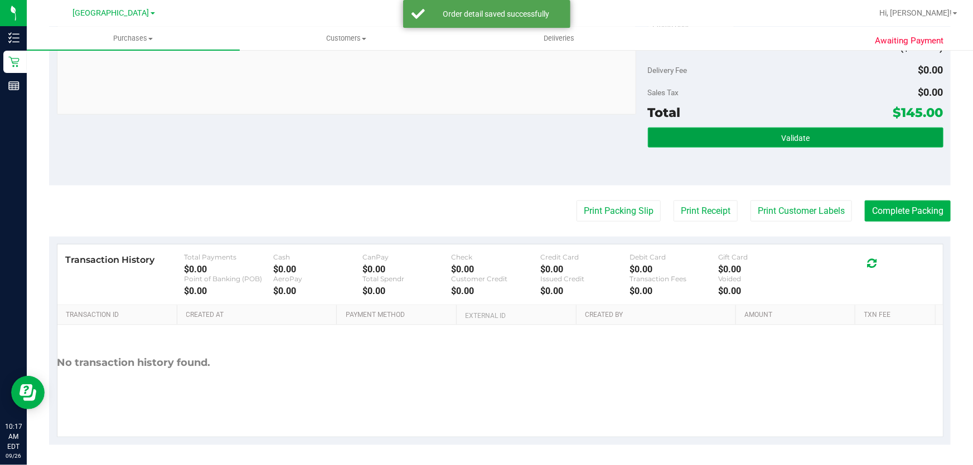
click at [716, 140] on button "Validate" at bounding box center [795, 138] width 295 height 20
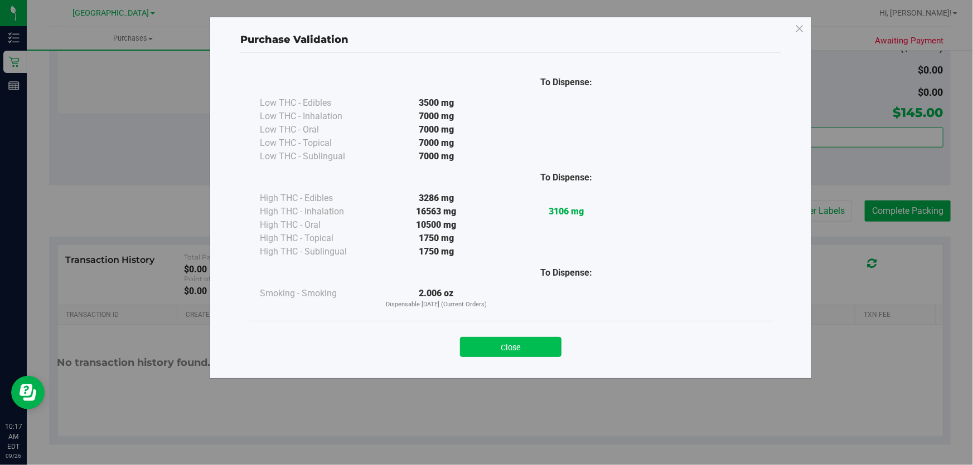
click at [545, 347] on button "Close" at bounding box center [510, 347] width 101 height 20
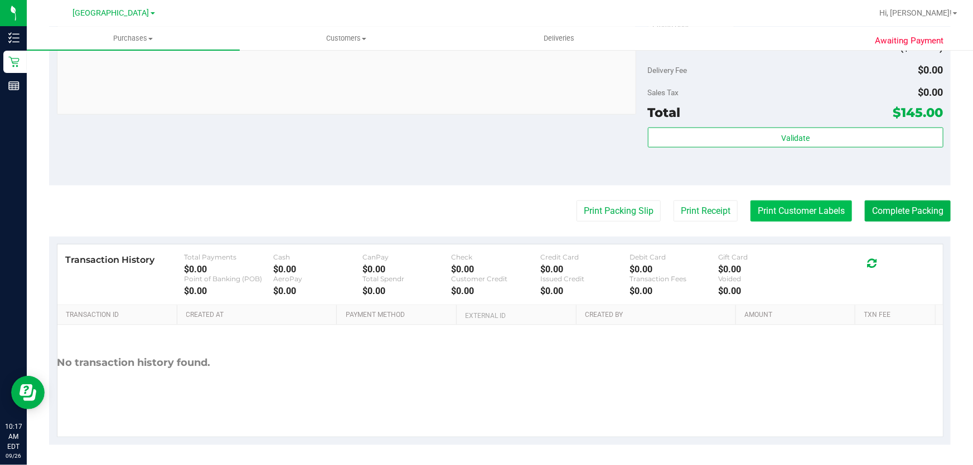
click at [750, 203] on button "Print Customer Labels" at bounding box center [800, 211] width 101 height 21
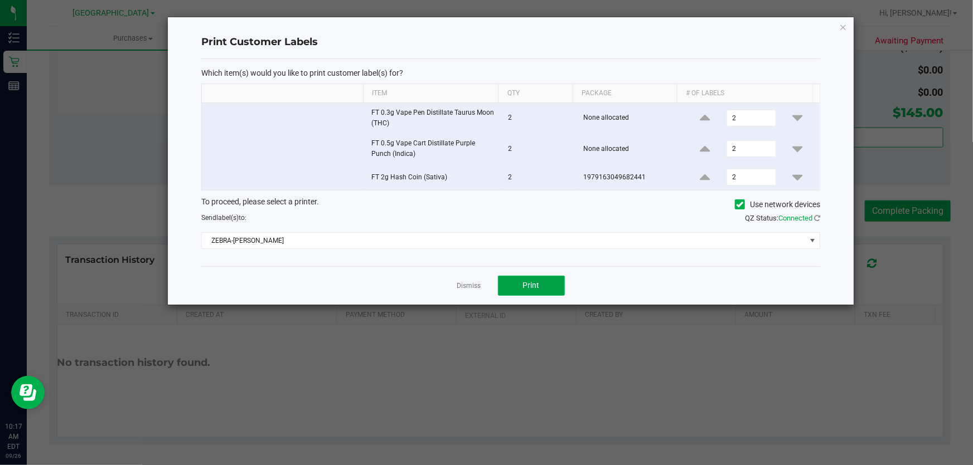
click at [529, 281] on span "Print" at bounding box center [531, 285] width 17 height 9
click at [469, 283] on link "Dismiss" at bounding box center [469, 285] width 24 height 9
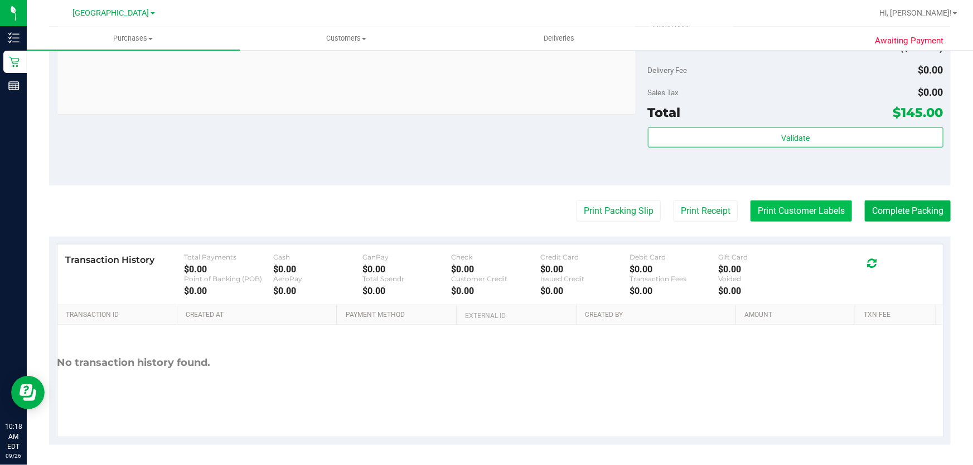
click at [819, 212] on button "Print Customer Labels" at bounding box center [800, 211] width 101 height 21
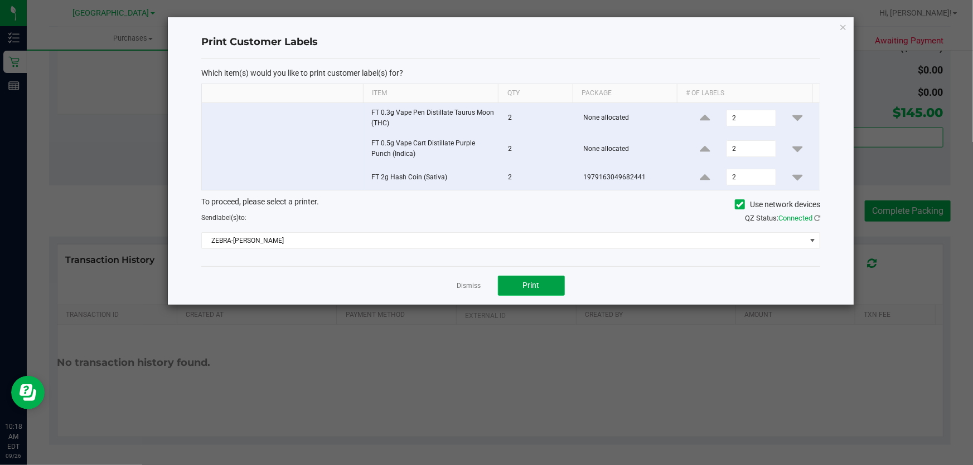
click at [525, 285] on span "Print" at bounding box center [531, 285] width 17 height 9
drag, startPoint x: 463, startPoint y: 289, endPoint x: 470, endPoint y: 289, distance: 7.8
click at [466, 289] on link "Dismiss" at bounding box center [469, 285] width 24 height 9
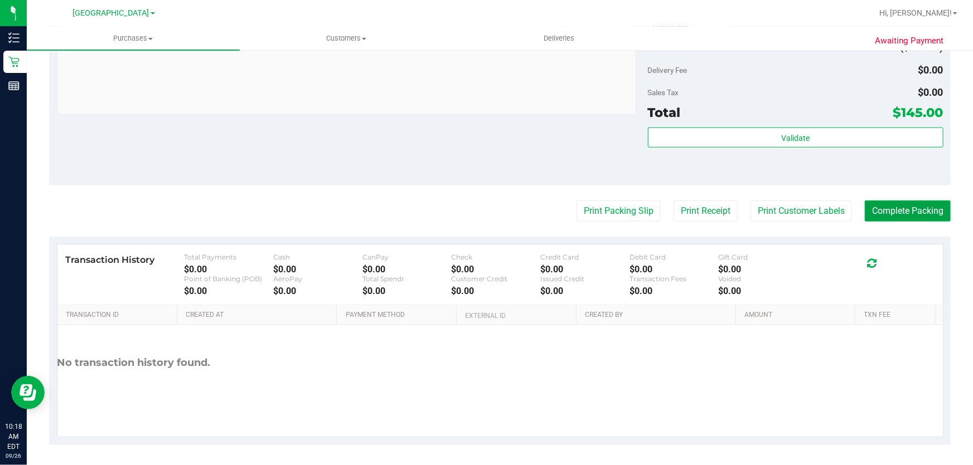
click at [873, 209] on button "Complete Packing" at bounding box center [908, 211] width 86 height 21
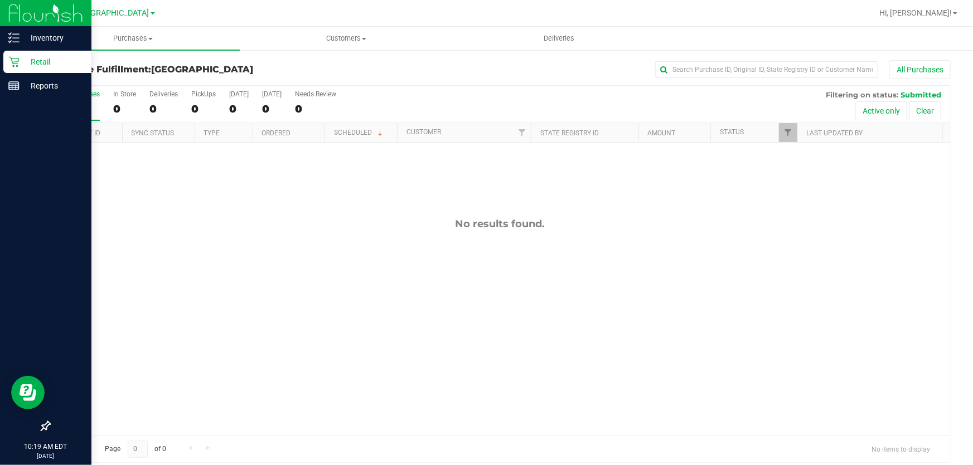
click at [31, 51] on div "Retail" at bounding box center [47, 62] width 88 height 22
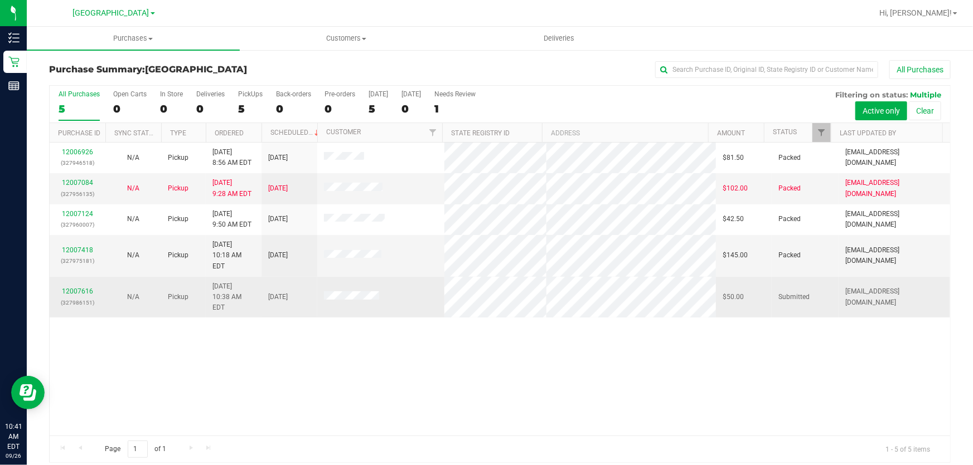
click at [80, 277] on td "12007616 (327986151)" at bounding box center [78, 297] width 56 height 41
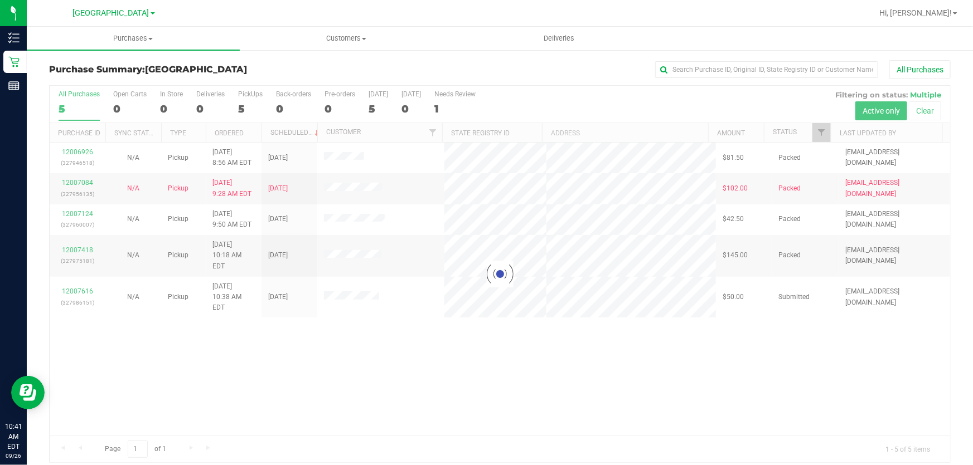
click at [79, 276] on div at bounding box center [500, 274] width 900 height 377
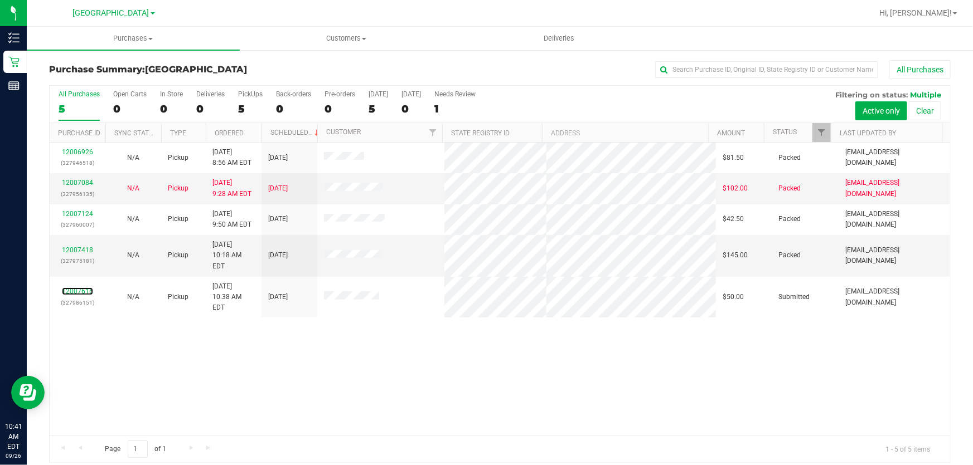
click at [79, 288] on link "12007616" at bounding box center [77, 292] width 31 height 8
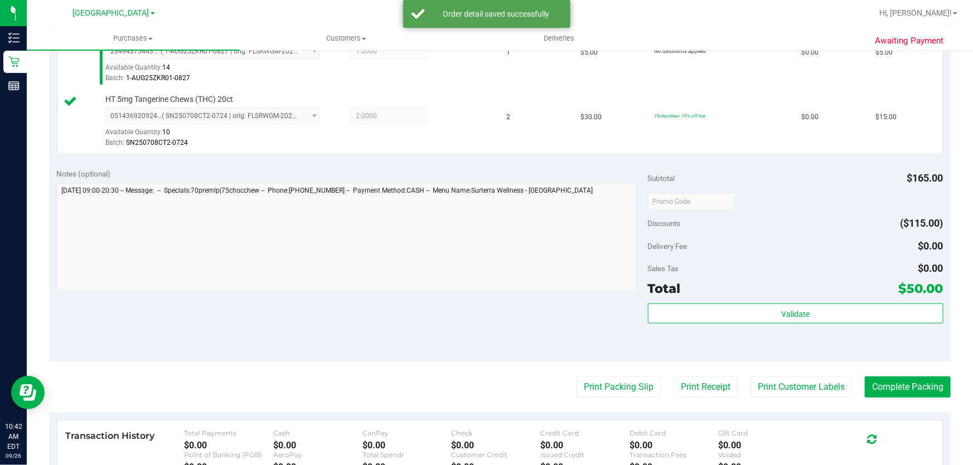
scroll to position [456, 0]
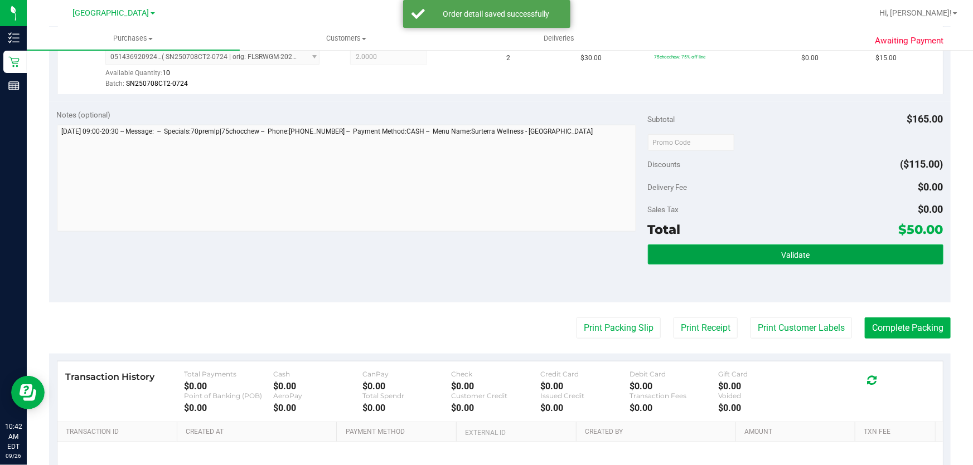
click at [736, 247] on button "Validate" at bounding box center [795, 255] width 295 height 20
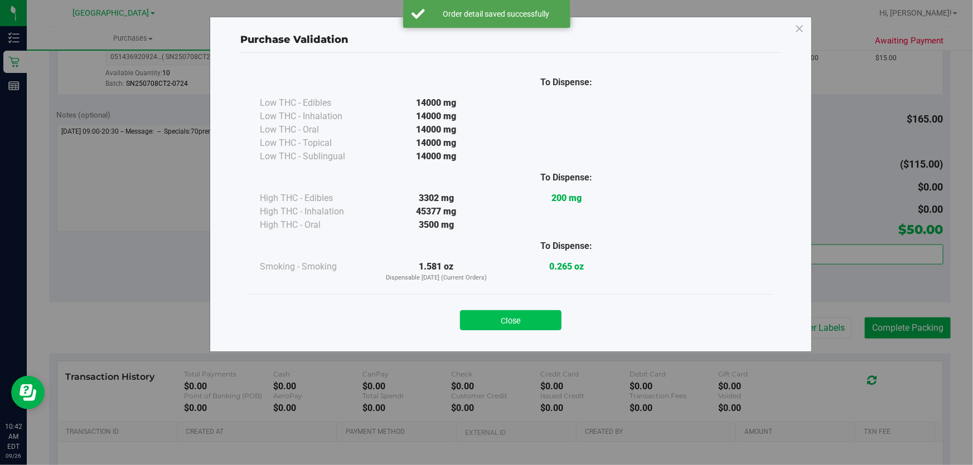
drag, startPoint x: 531, startPoint y: 323, endPoint x: 854, endPoint y: 337, distance: 323.6
click at [542, 323] on button "Close" at bounding box center [510, 320] width 101 height 20
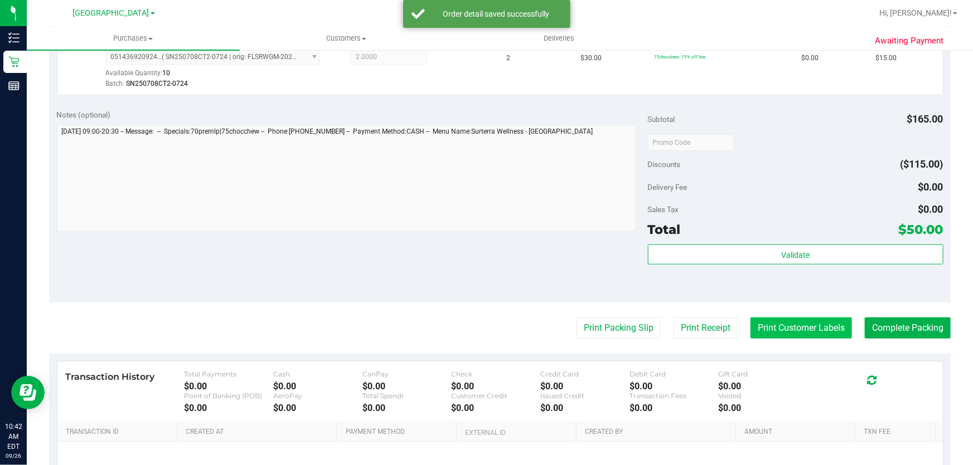
click at [822, 326] on button "Print Customer Labels" at bounding box center [800, 328] width 101 height 21
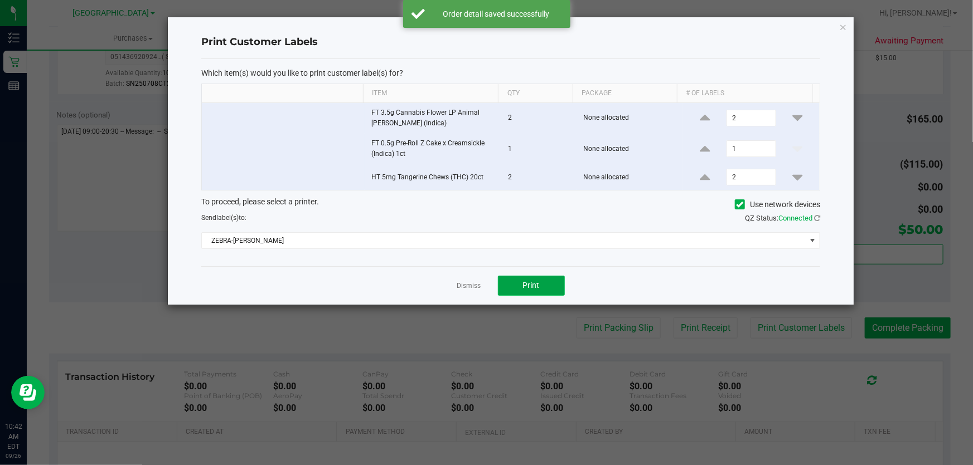
click at [527, 284] on span "Print" at bounding box center [531, 285] width 17 height 9
click at [472, 284] on link "Dismiss" at bounding box center [469, 285] width 24 height 9
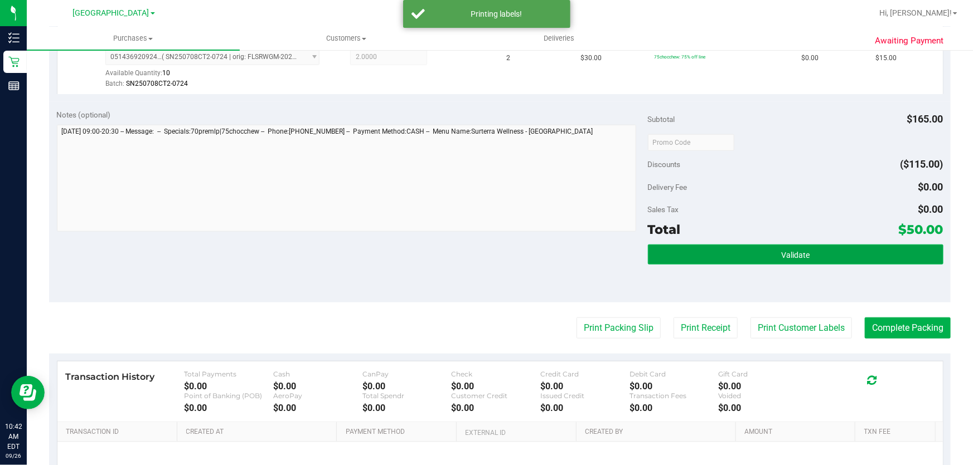
click at [853, 245] on button "Validate" at bounding box center [795, 255] width 295 height 20
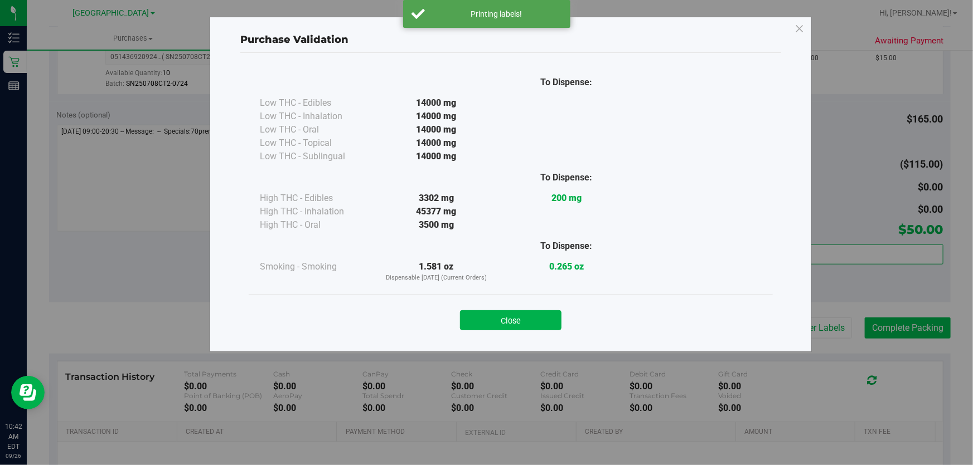
drag, startPoint x: 526, startPoint y: 322, endPoint x: 939, endPoint y: 333, distance: 412.7
click at [528, 319] on button "Close" at bounding box center [510, 320] width 101 height 20
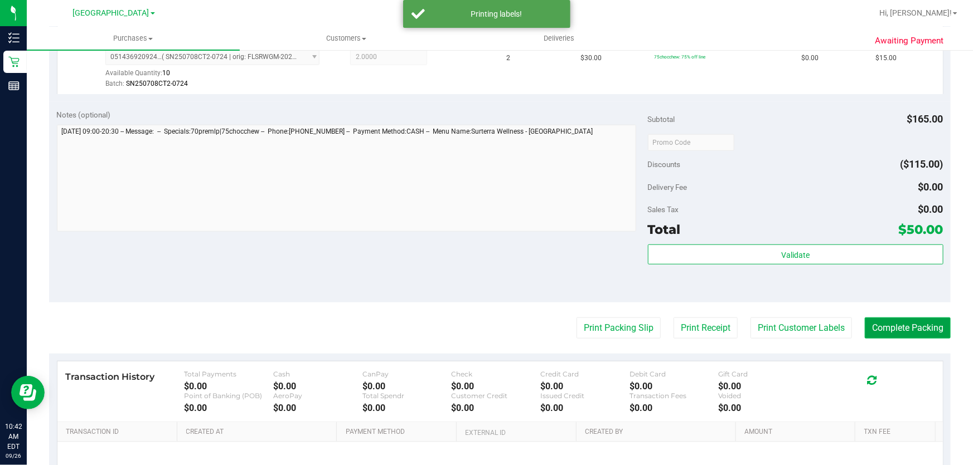
click at [928, 330] on button "Complete Packing" at bounding box center [908, 328] width 86 height 21
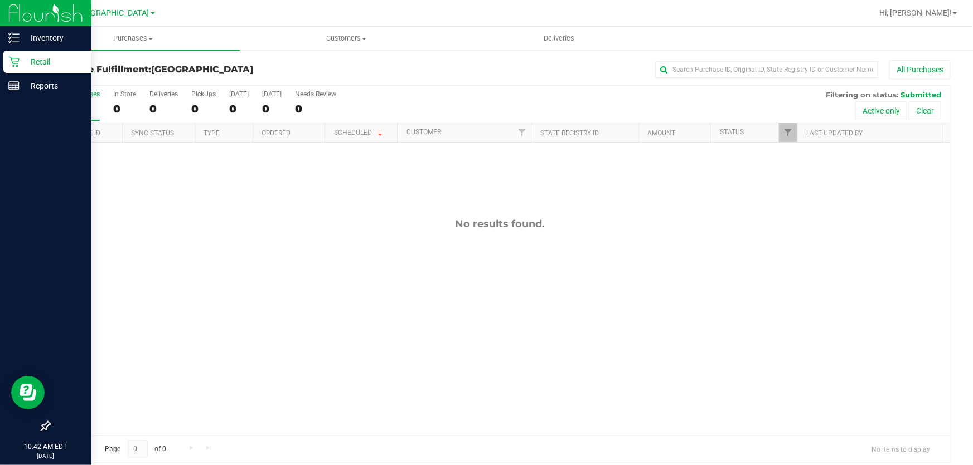
click at [31, 51] on div "Retail" at bounding box center [47, 62] width 88 height 22
